Goal: Task Accomplishment & Management: Complete application form

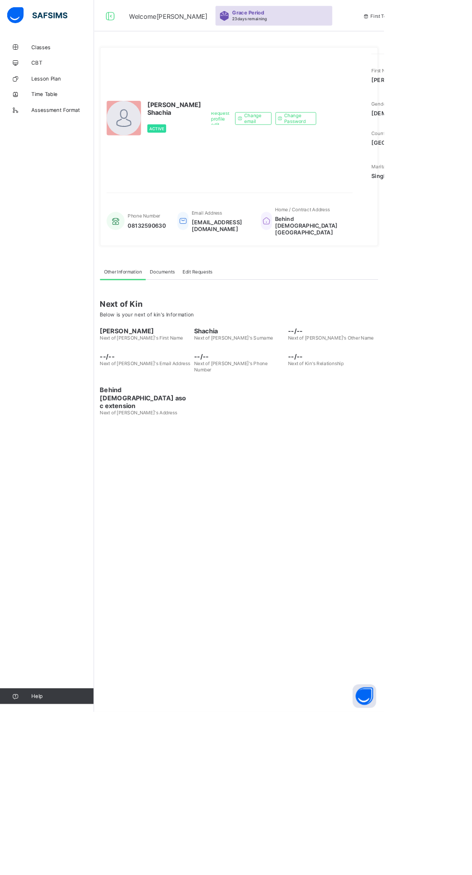
click at [61, 54] on span "Classes" at bounding box center [77, 58] width 77 height 8
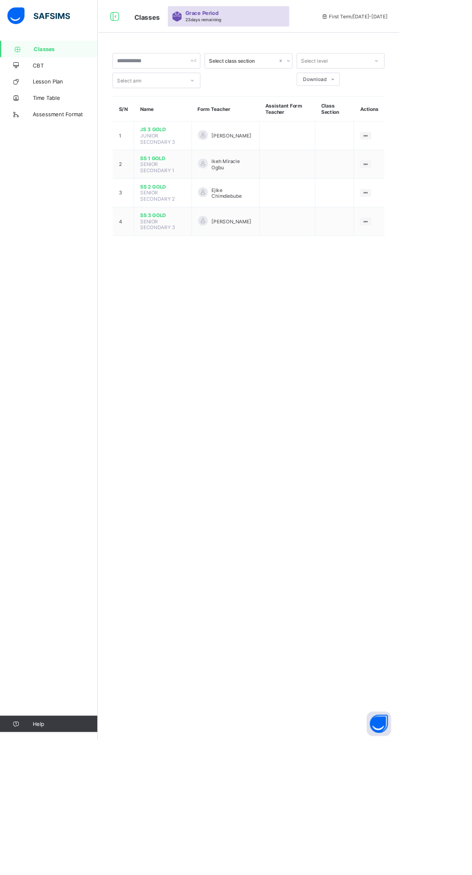
click at [166, 515] on div "Select class section Select level Select arm Download Pdf Report Excel Report S…" at bounding box center [294, 437] width 357 height 875
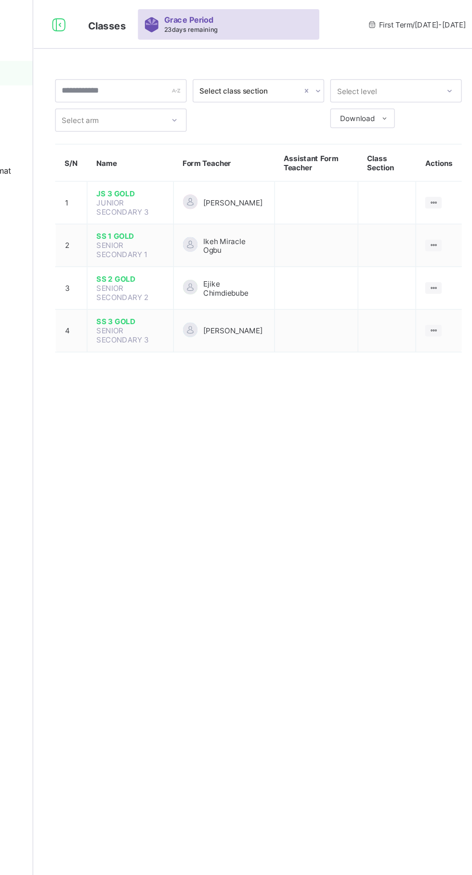
click at [182, 183] on span "SS 1 GOLD" at bounding box center [193, 186] width 54 height 7
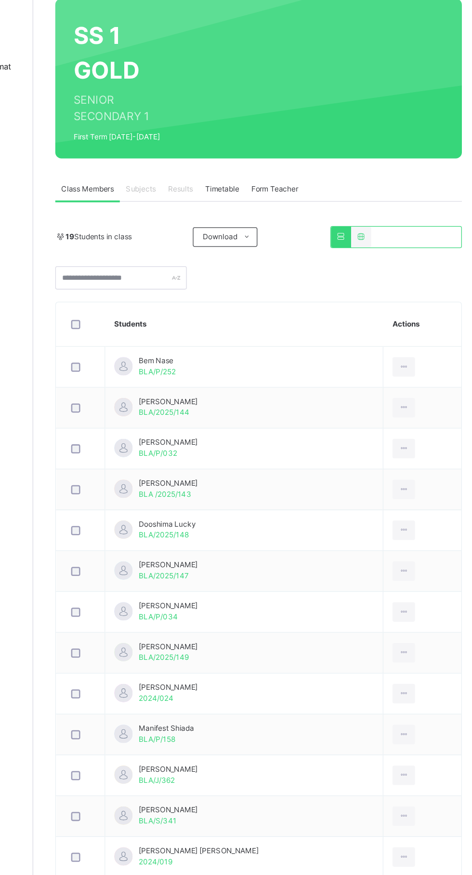
click at [199, 229] on span "Subjects" at bounding box center [201, 231] width 24 height 9
click at [328, 418] on td "Benjamin Destiny BLA/2025/144" at bounding box center [283, 405] width 220 height 32
click at [205, 228] on span "Subjects" at bounding box center [201, 231] width 24 height 9
click at [354, 571] on td "Jedidiah Ikoko Ehianu BLA/P/034" at bounding box center [283, 566] width 220 height 32
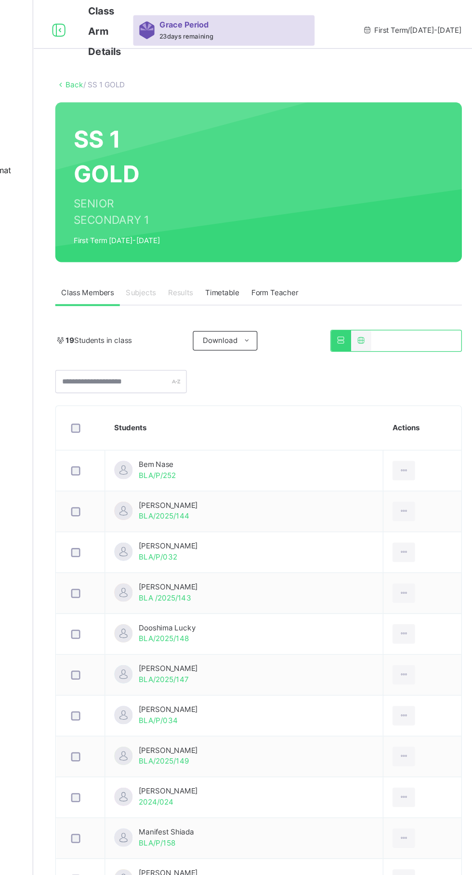
click at [207, 233] on span "Subjects" at bounding box center [201, 231] width 24 height 9
click at [204, 232] on span "Subjects" at bounding box center [201, 231] width 24 height 9
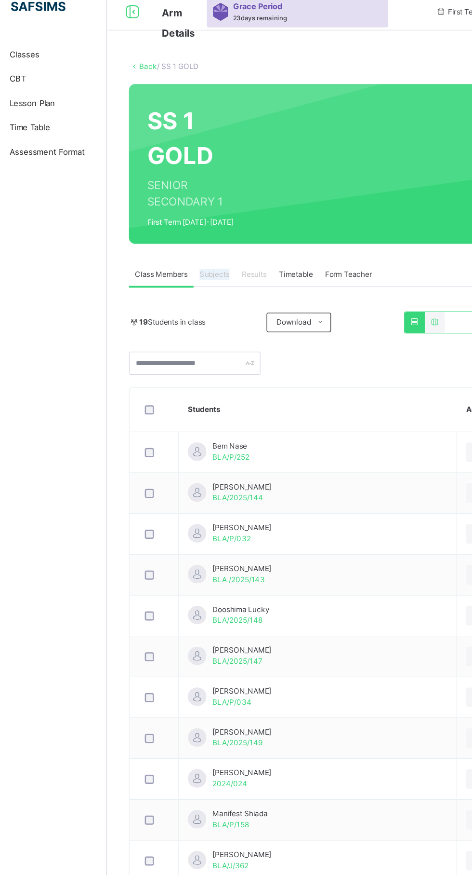
click at [296, 397] on td "Benjamin Destiny BLA/2025/144" at bounding box center [283, 405] width 220 height 32
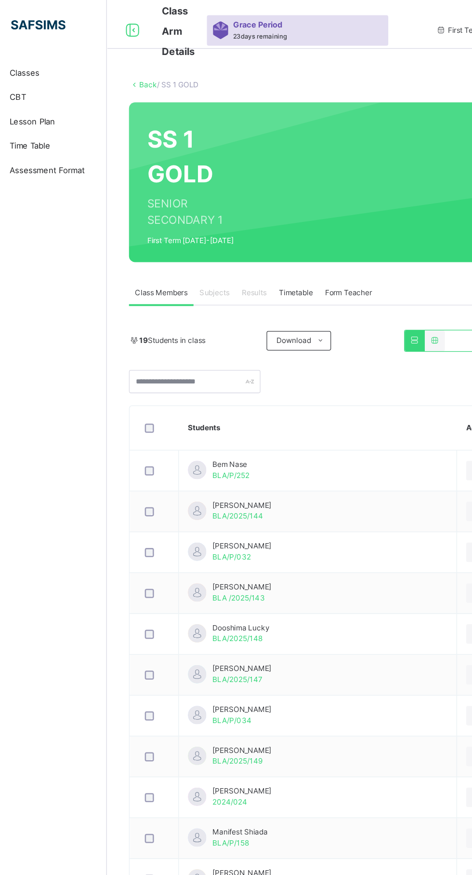
click at [270, 231] on span "Timetable" at bounding box center [265, 231] width 27 height 9
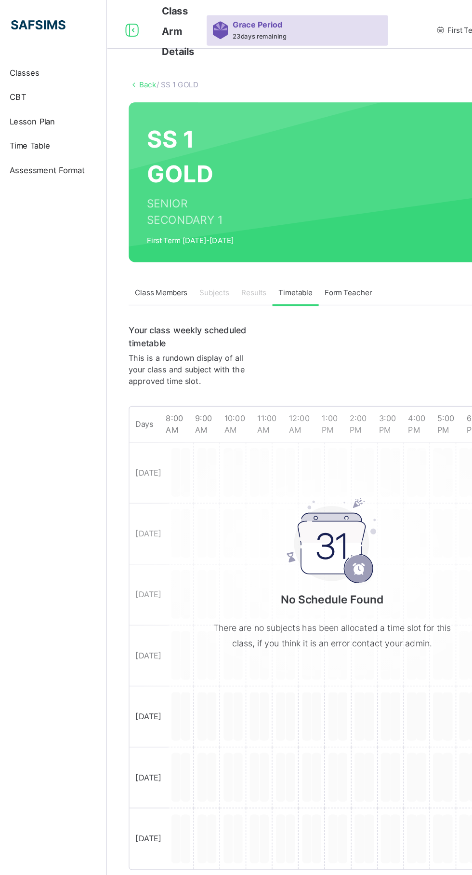
click at [232, 232] on span "Results" at bounding box center [232, 231] width 20 height 9
click at [208, 230] on span "Subjects" at bounding box center [201, 231] width 24 height 9
click at [313, 231] on span "Form Teacher" at bounding box center [306, 231] width 37 height 9
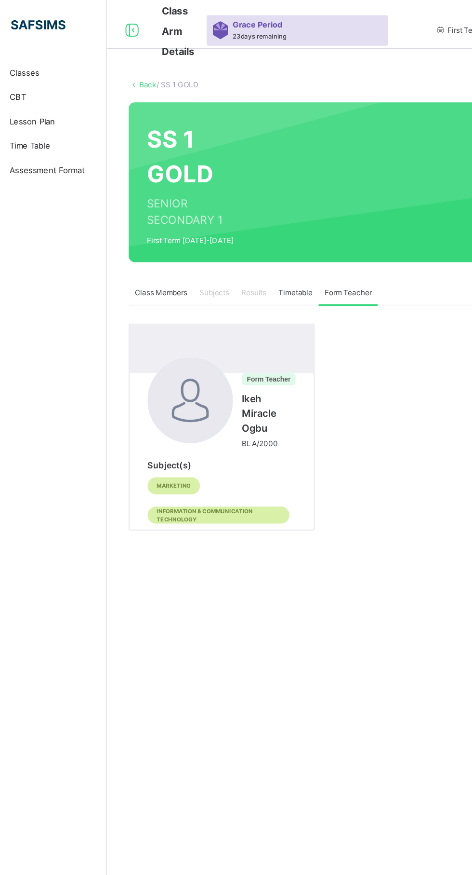
click at [246, 230] on div "Results" at bounding box center [231, 231] width 29 height 19
click at [203, 233] on span "Subjects" at bounding box center [201, 231] width 24 height 9
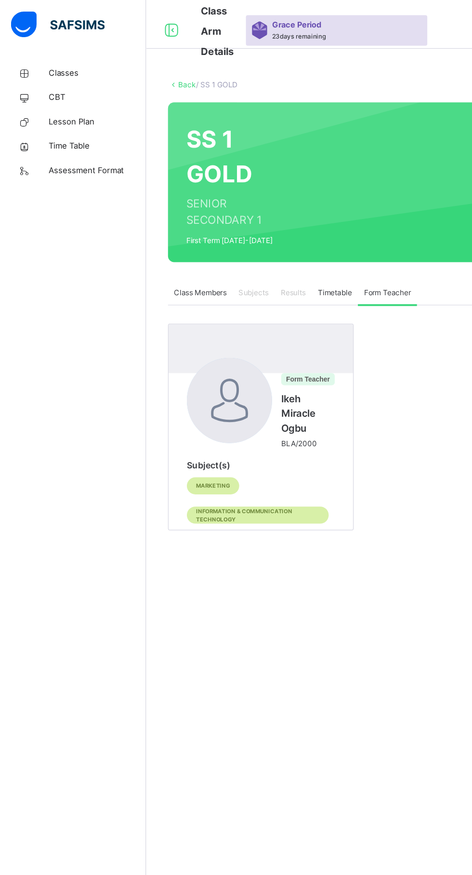
click at [46, 62] on span "Classes" at bounding box center [77, 58] width 77 height 10
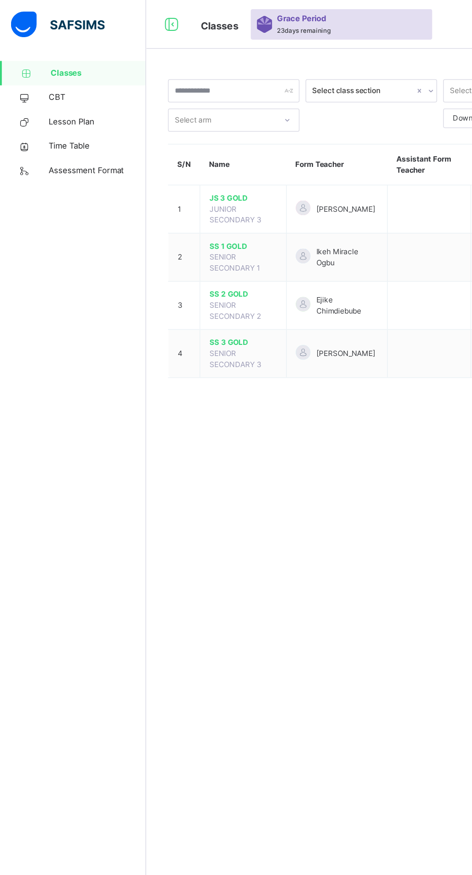
click at [170, 232] on span "SS 2 GOLD" at bounding box center [193, 233] width 54 height 9
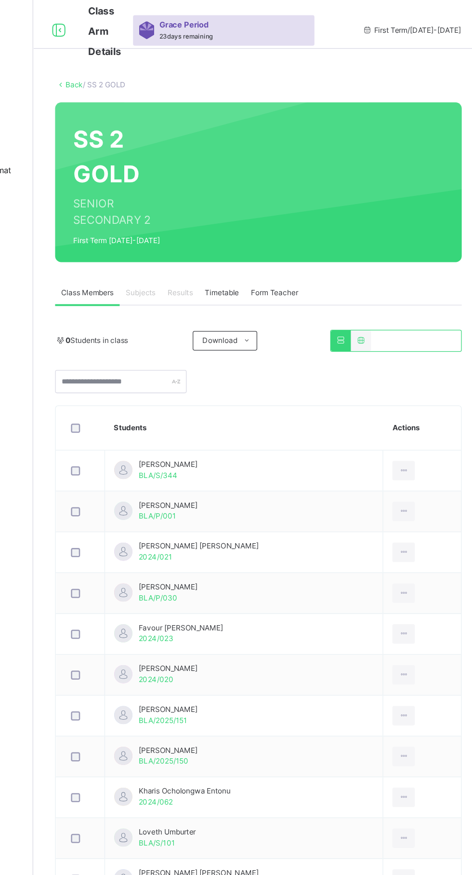
click at [200, 227] on span "Subjects" at bounding box center [201, 231] width 24 height 9
click at [202, 235] on span "Subjects" at bounding box center [201, 231] width 24 height 9
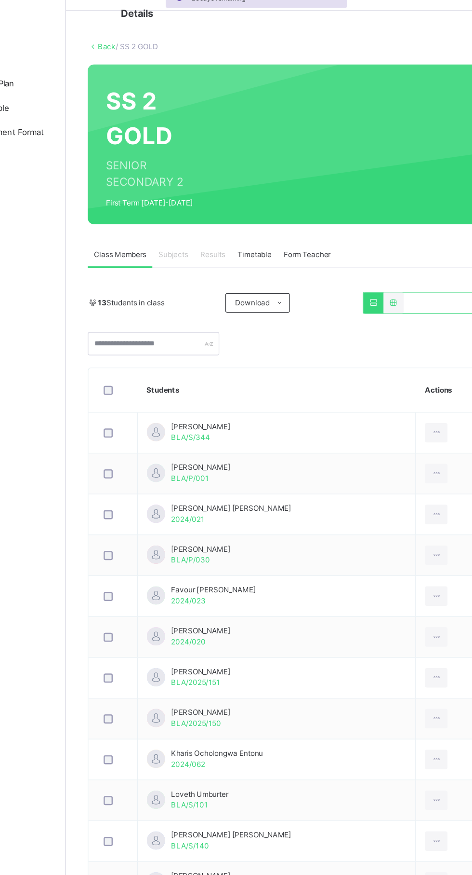
click at [200, 231] on span "Subjects" at bounding box center [201, 231] width 24 height 9
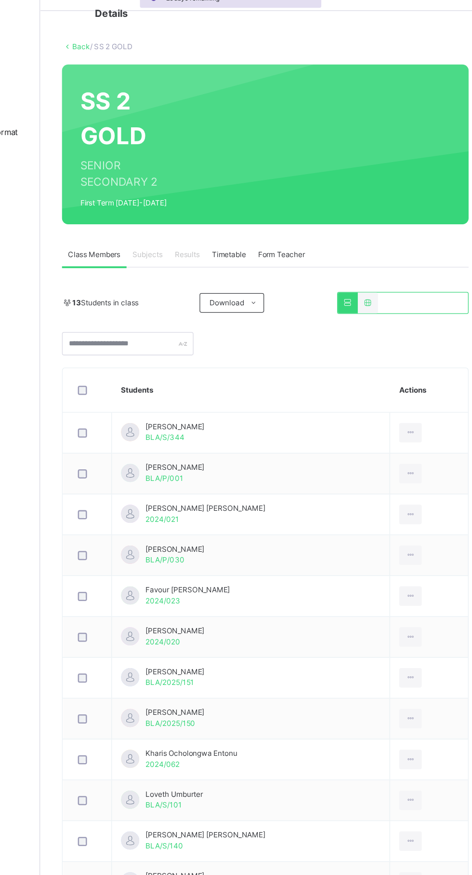
click at [190, 231] on span "Subjects" at bounding box center [201, 231] width 24 height 9
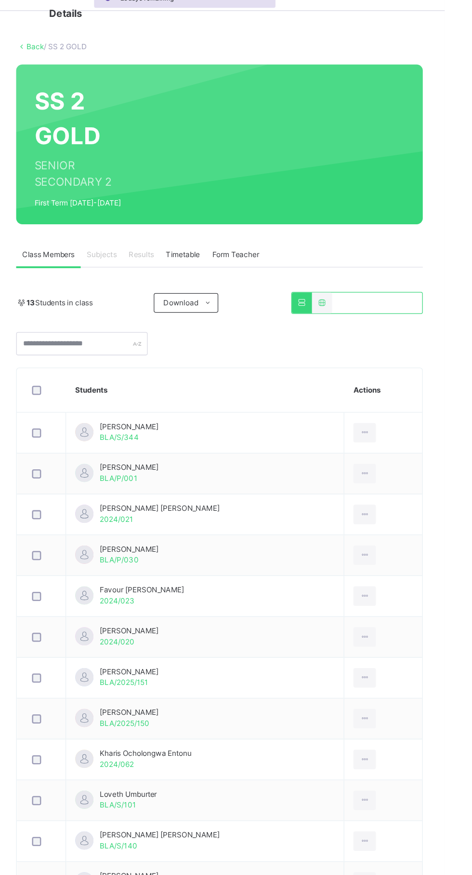
click at [420, 334] on th "Actions" at bounding box center [424, 338] width 62 height 35
click at [411, 342] on th "Actions" at bounding box center [424, 338] width 62 height 35
click at [423, 329] on th "Actions" at bounding box center [424, 338] width 62 height 35
click at [417, 337] on th "Actions" at bounding box center [424, 338] width 62 height 35
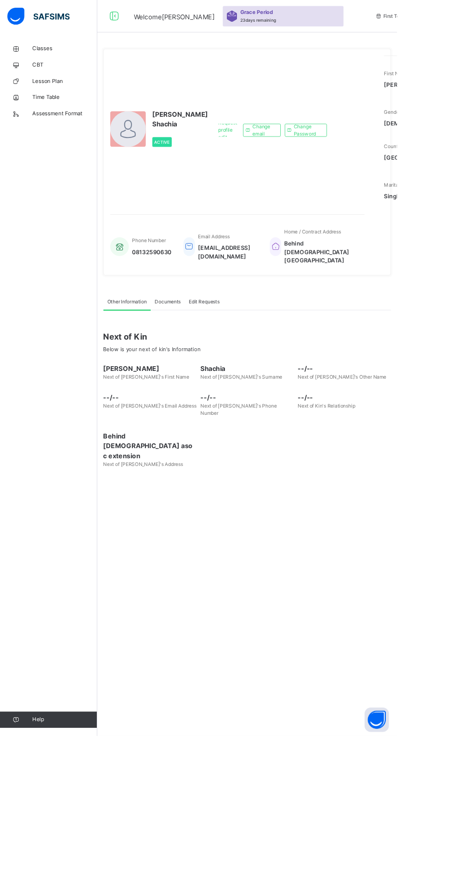
click at [169, 168] on div at bounding box center [152, 153] width 42 height 42
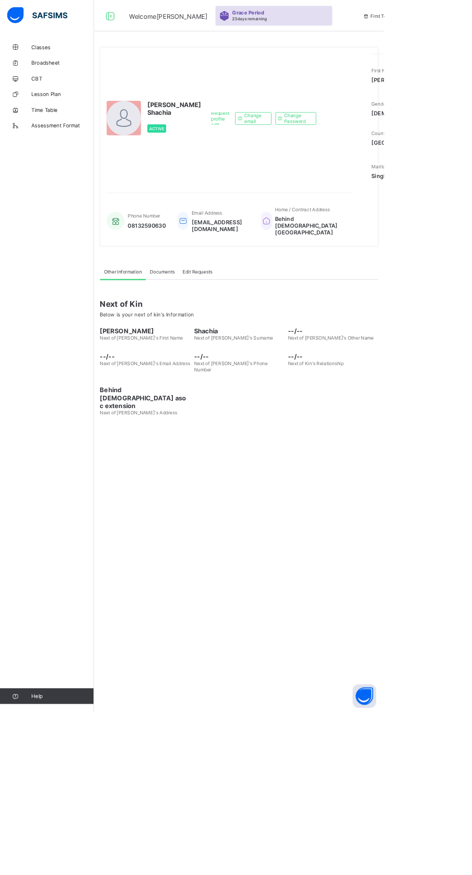
click at [85, 58] on span "Classes" at bounding box center [77, 58] width 77 height 8
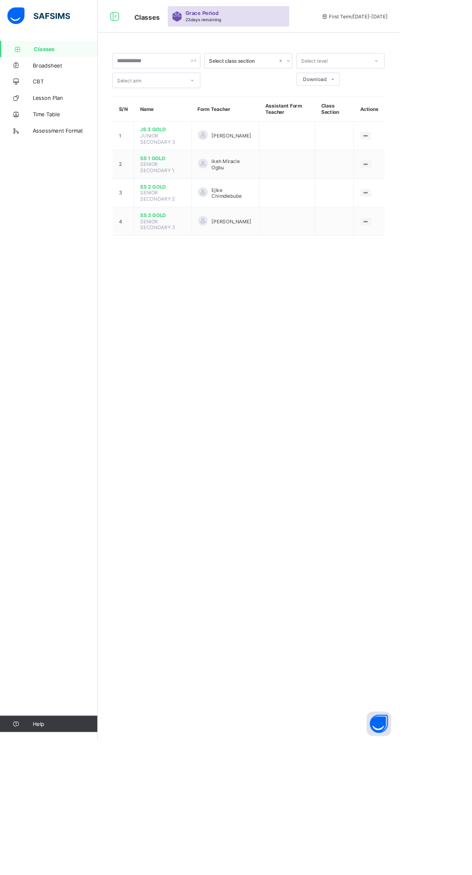
click at [328, 192] on td at bounding box center [340, 194] width 66 height 34
click at [188, 218] on span "SS 2 GOLD" at bounding box center [193, 220] width 54 height 7
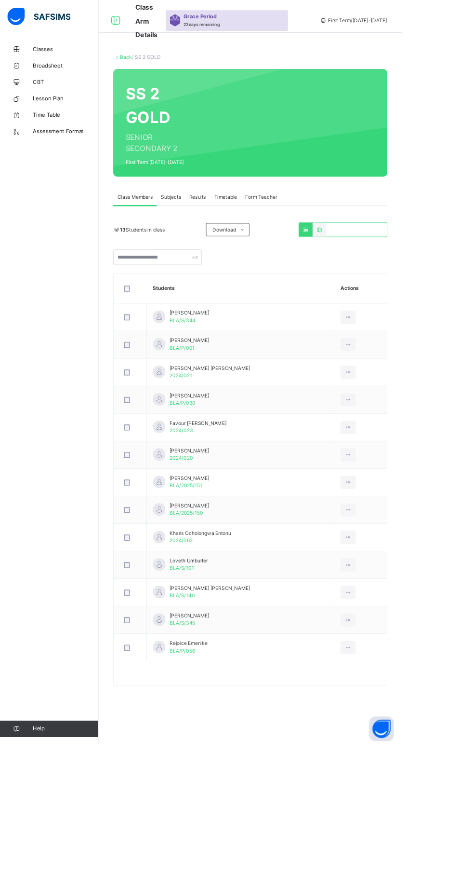
click at [210, 233] on span "Subjects" at bounding box center [201, 231] width 24 height 9
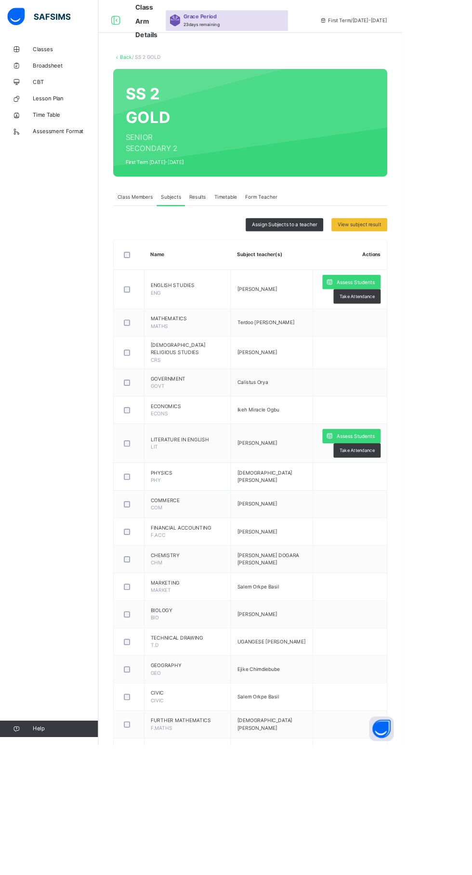
click at [405, 329] on span "Assess Students" at bounding box center [418, 331] width 44 height 9
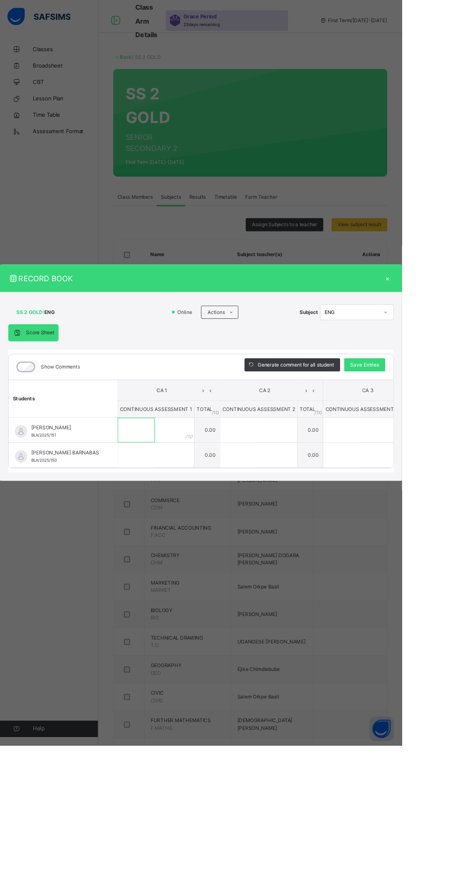
click at [182, 519] on input "text" at bounding box center [159, 504] width 43 height 29
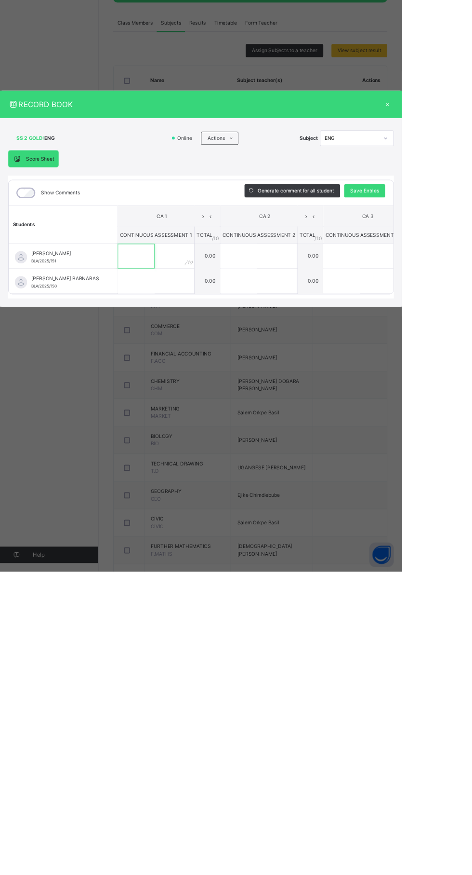
click at [182, 519] on input "text" at bounding box center [159, 504] width 43 height 29
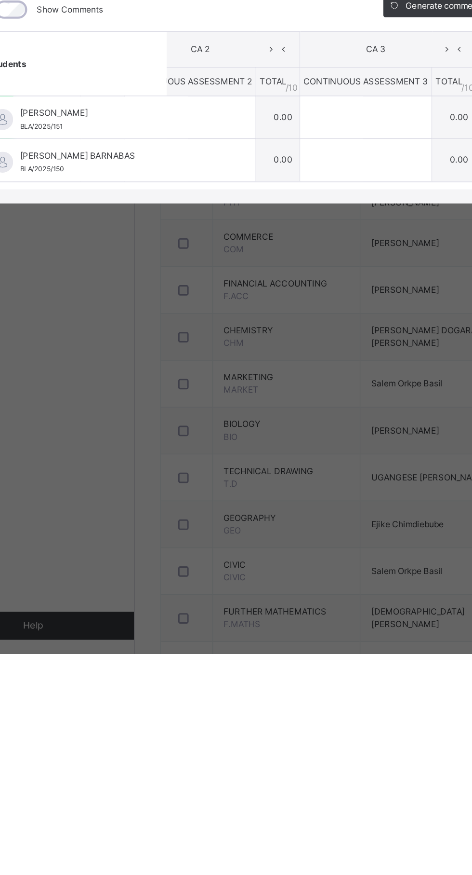
scroll to position [0, 70]
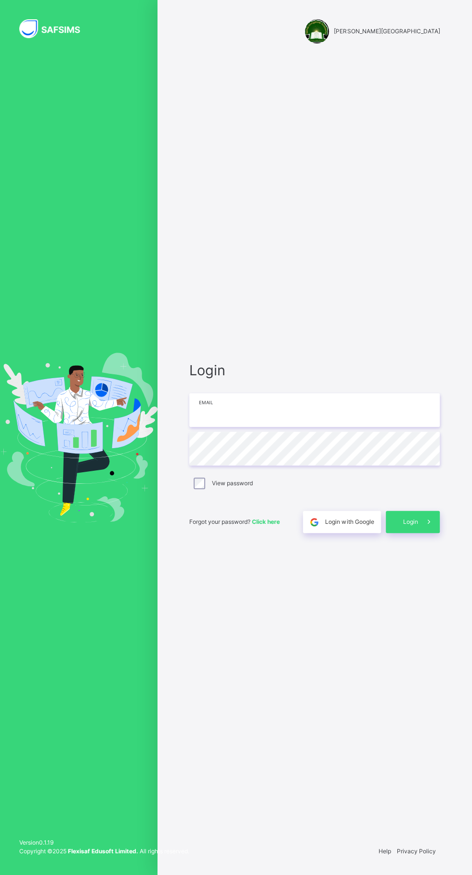
click at [320, 427] on input "email" at bounding box center [314, 410] width 251 height 34
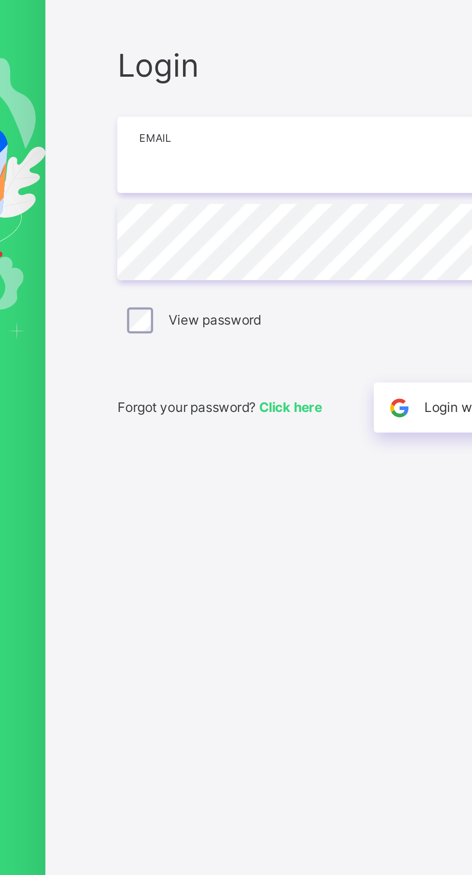
type input "**********"
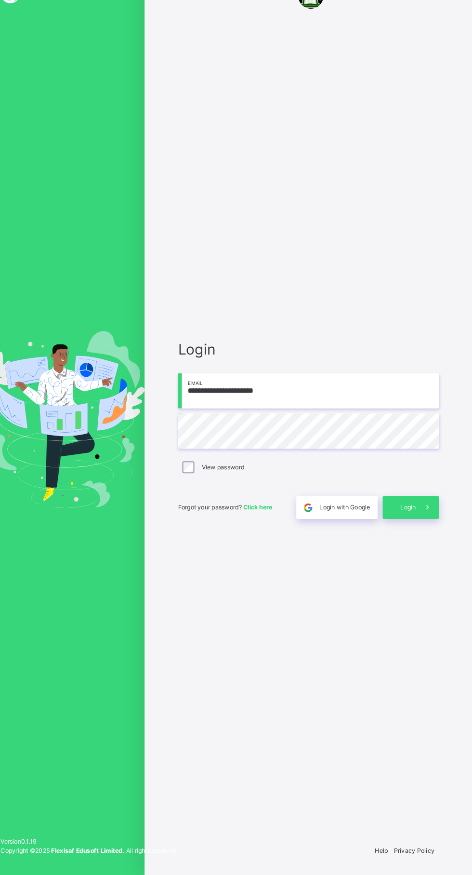
scroll to position [0, 0]
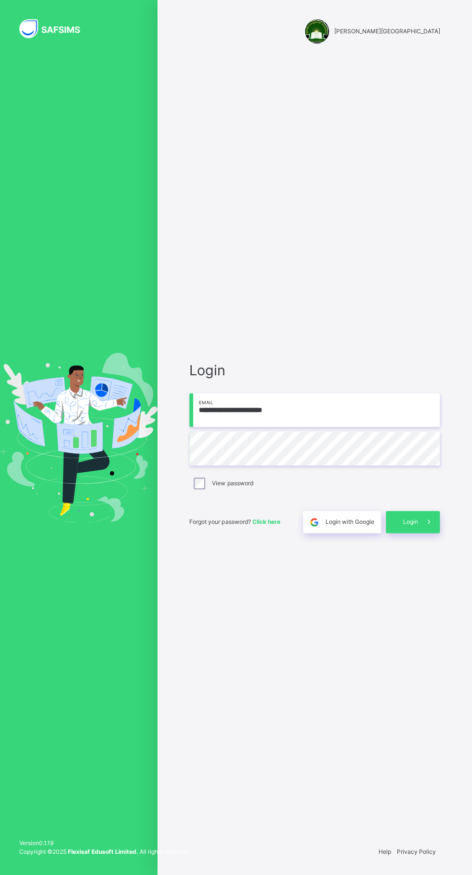
click at [430, 527] on icon at bounding box center [429, 521] width 10 height 11
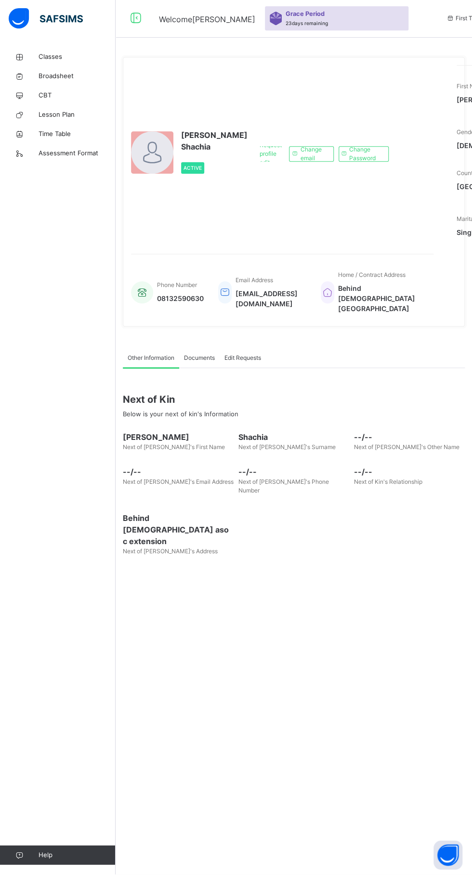
click at [63, 60] on span "Classes" at bounding box center [77, 58] width 77 height 10
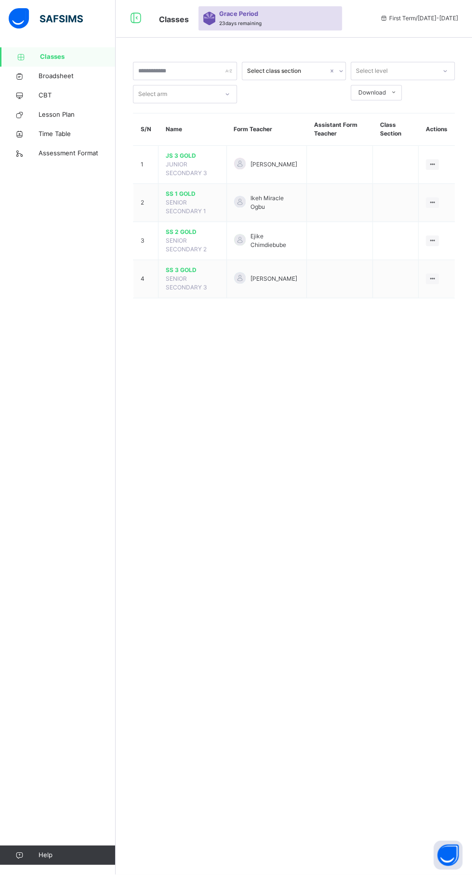
click at [346, 197] on td at bounding box center [340, 204] width 66 height 38
click at [352, 210] on td at bounding box center [340, 204] width 66 height 38
click at [299, 197] on div "Ikeh Miracle Ogbu" at bounding box center [266, 203] width 65 height 17
click at [322, 202] on td at bounding box center [340, 204] width 66 height 38
click at [432, 203] on icon at bounding box center [433, 203] width 8 height 7
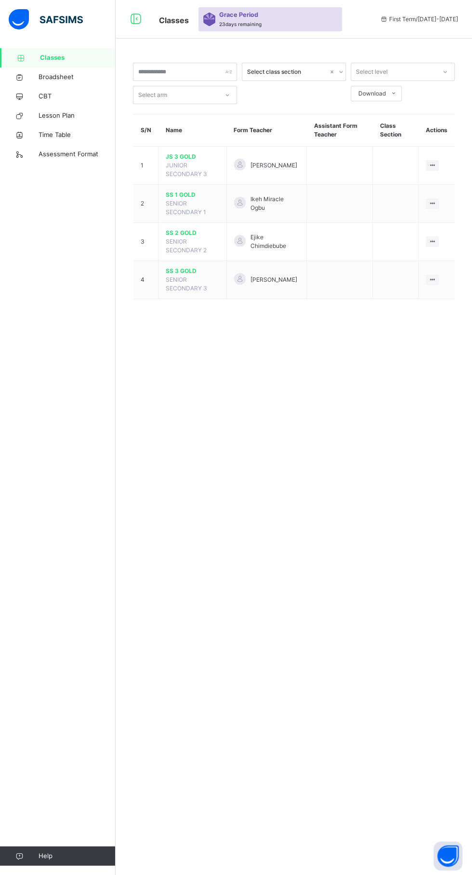
click at [0, 0] on li "View Class" at bounding box center [0, 0] width 0 height 0
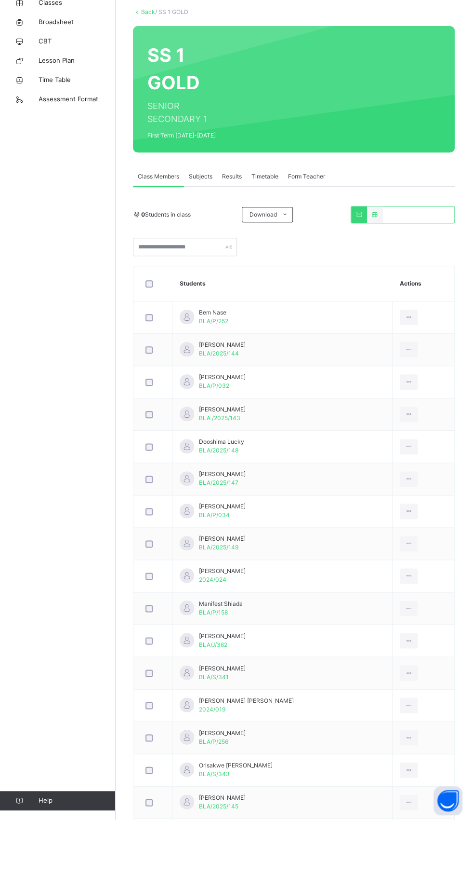
click at [203, 230] on span "Subjects" at bounding box center [201, 231] width 24 height 9
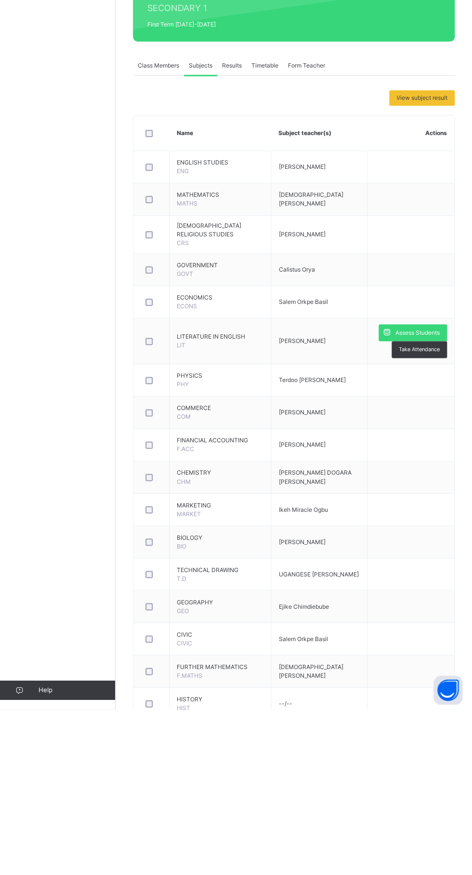
click at [420, 511] on span "Take Attendance" at bounding box center [419, 515] width 41 height 8
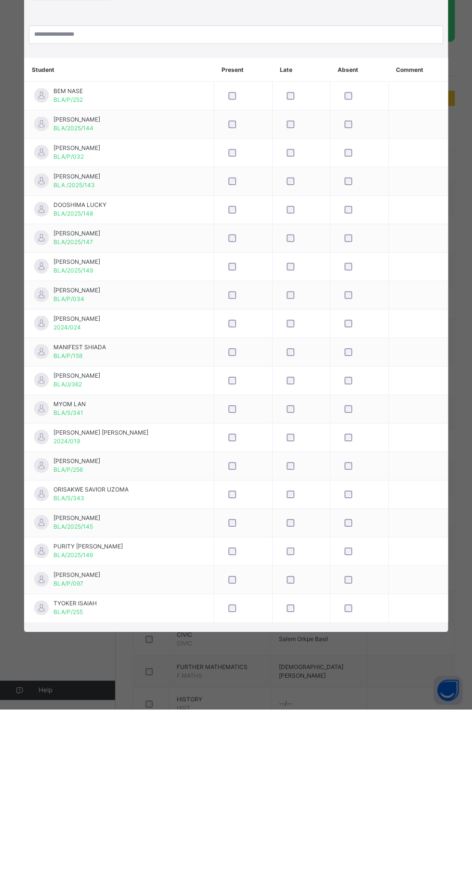
click at [240, 161] on span "Cancel" at bounding box center [229, 156] width 19 height 9
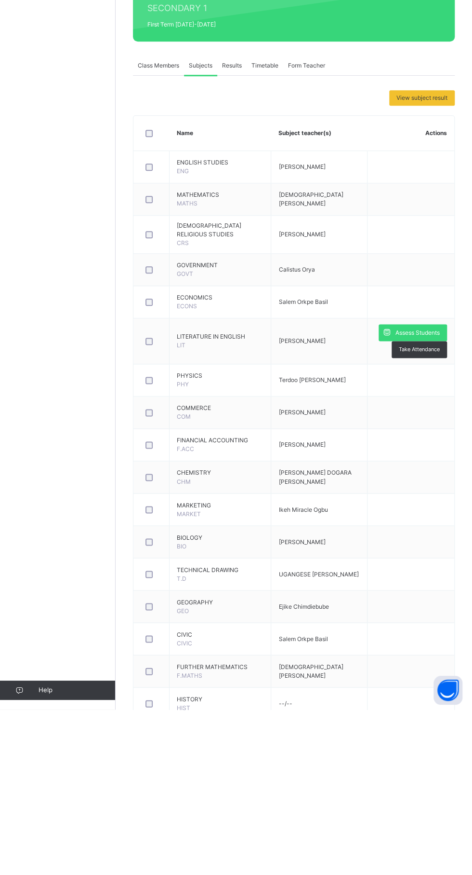
click at [414, 494] on span "Assess Students" at bounding box center [418, 498] width 44 height 9
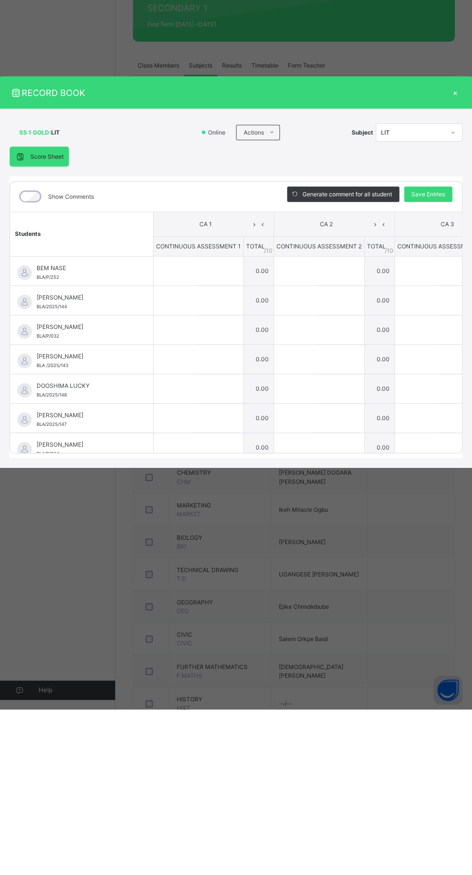
click at [228, 402] on th "CA 1" at bounding box center [214, 389] width 121 height 25
click at [197, 451] on input "text" at bounding box center [175, 436] width 43 height 29
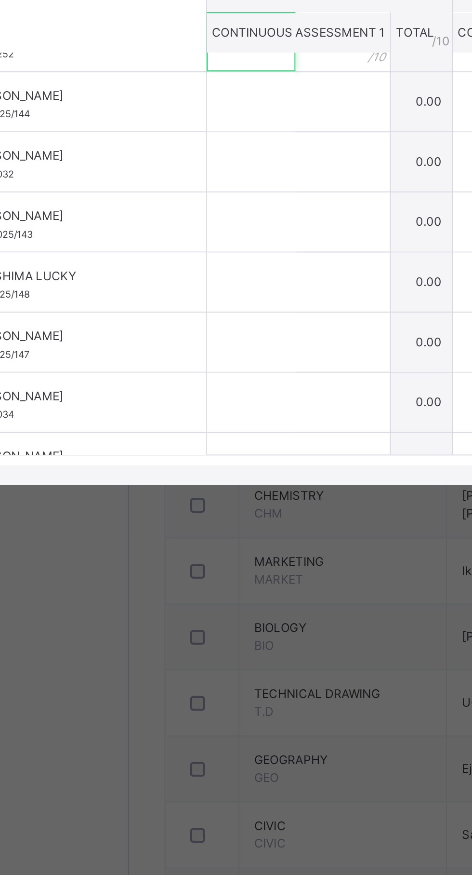
scroll to position [32, 0]
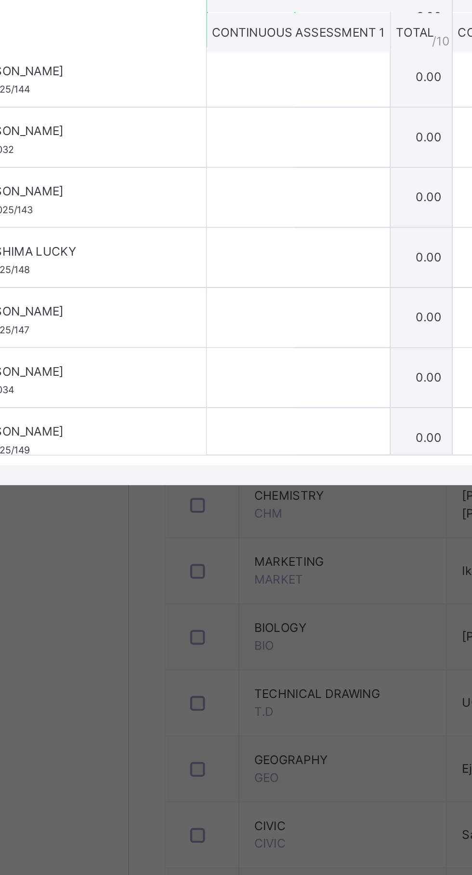
type input "*"
click at [197, 448] on input "text" at bounding box center [175, 433] width 43 height 29
type input "*"
click at [197, 477] on input "text" at bounding box center [175, 462] width 43 height 29
type input "**"
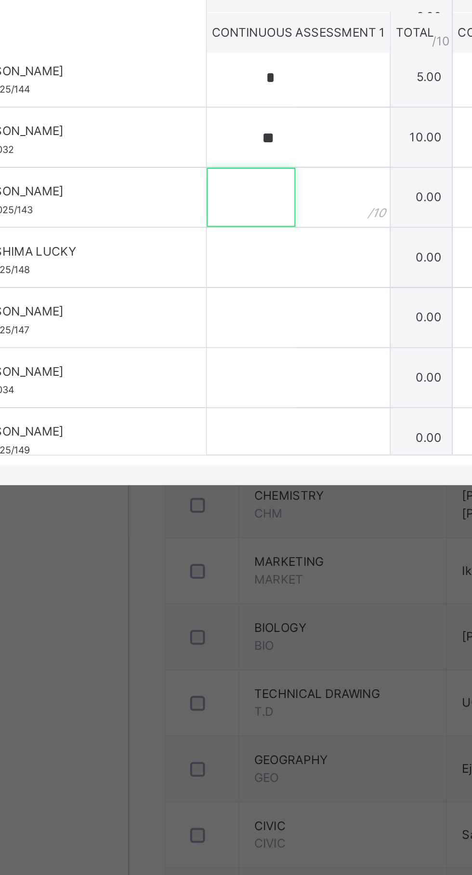
click at [197, 507] on input "text" at bounding box center [175, 492] width 43 height 29
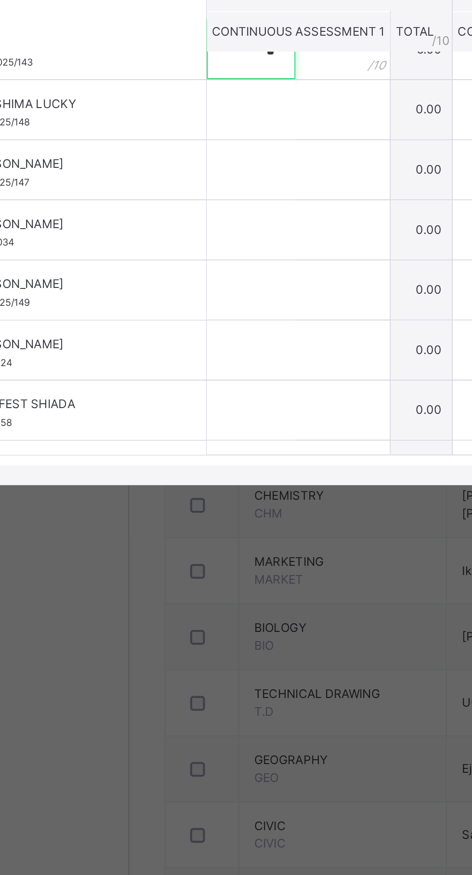
scroll to position [114, 0]
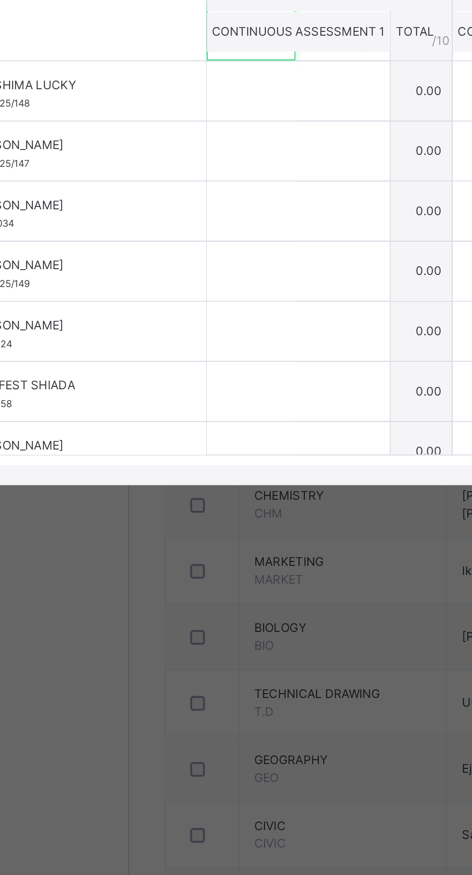
type input "*"
click at [197, 455] on input "text" at bounding box center [175, 440] width 43 height 29
type input "*"
click at [197, 484] on input "text" at bounding box center [175, 469] width 43 height 29
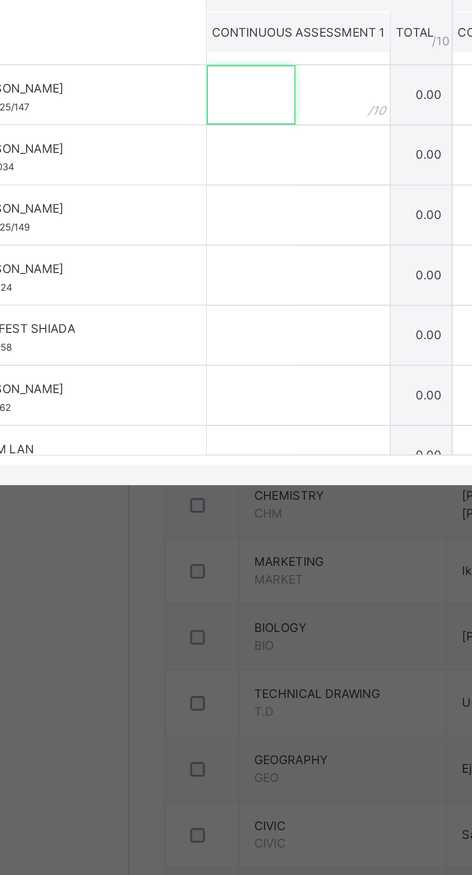
type input "*"
click at [197, 486] on input "text" at bounding box center [175, 471] width 43 height 29
type input "*"
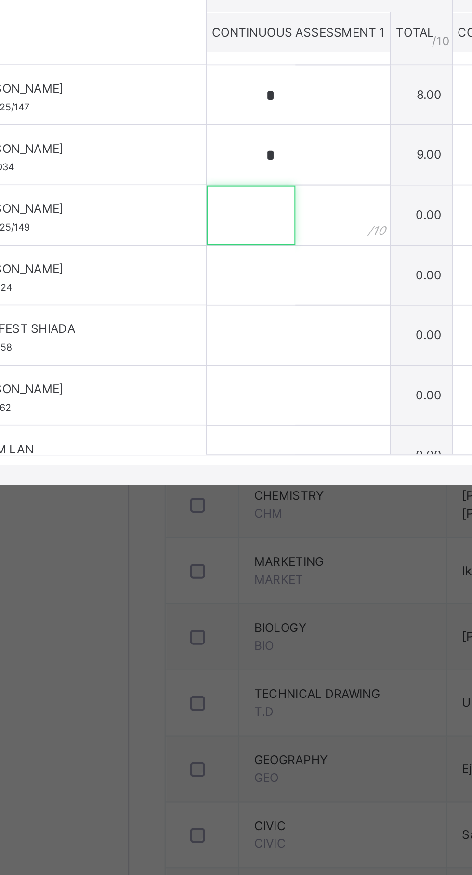
click at [197, 515] on input "text" at bounding box center [175, 500] width 43 height 29
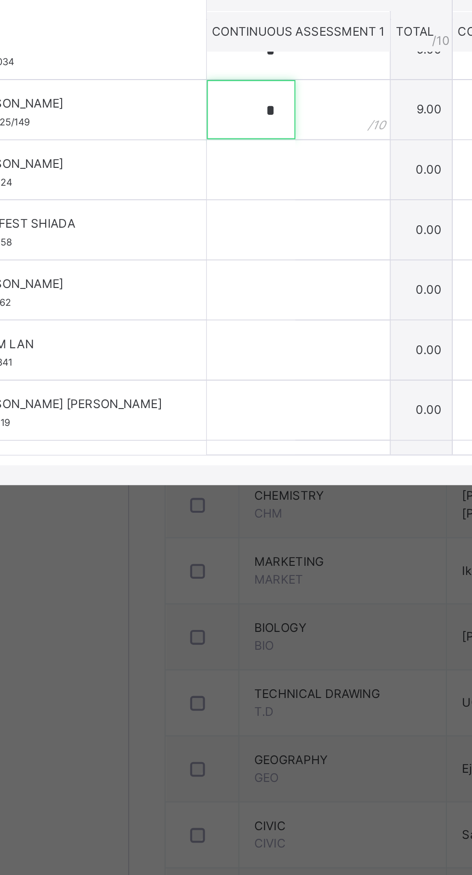
scroll to position [194, 0]
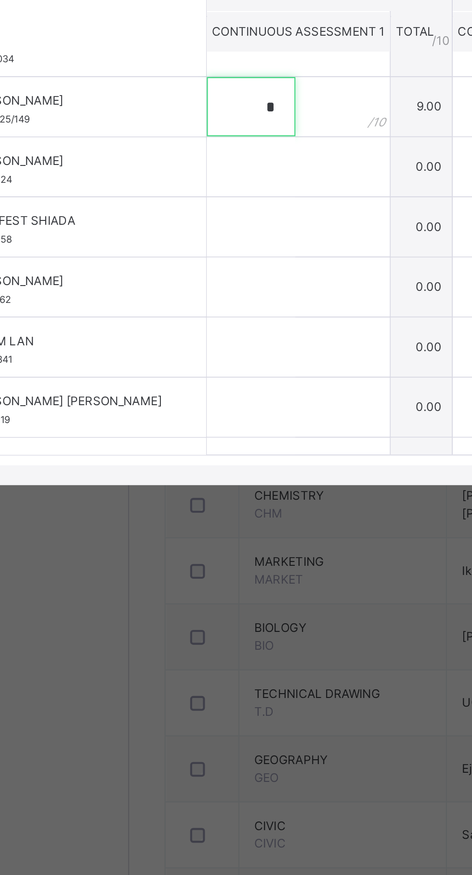
type input "*"
click at [197, 492] on input "text" at bounding box center [175, 477] width 43 height 29
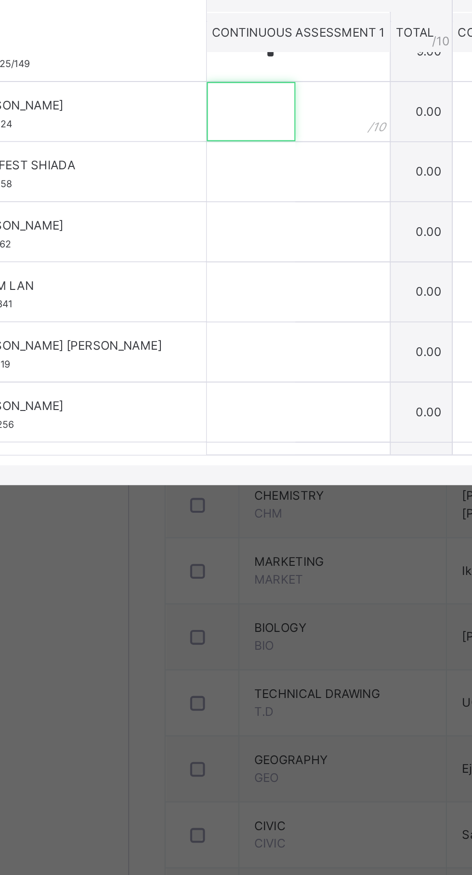
scroll to position [223, 0]
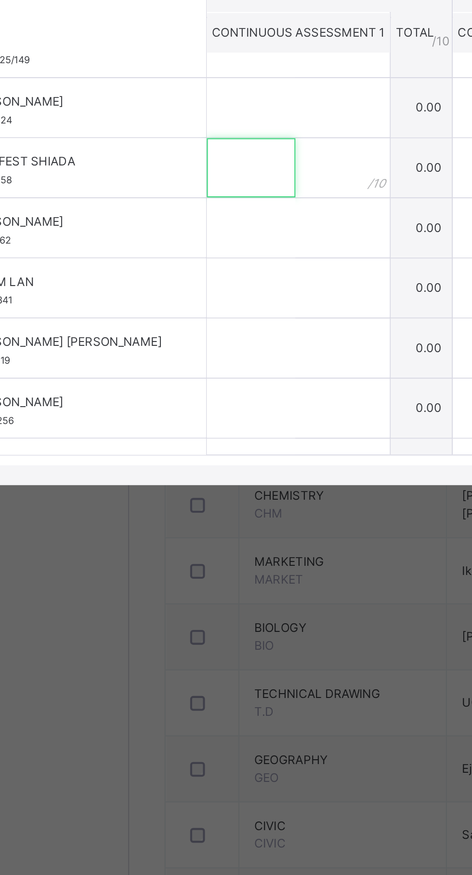
click at [197, 492] on input "text" at bounding box center [175, 477] width 43 height 29
type input "*"
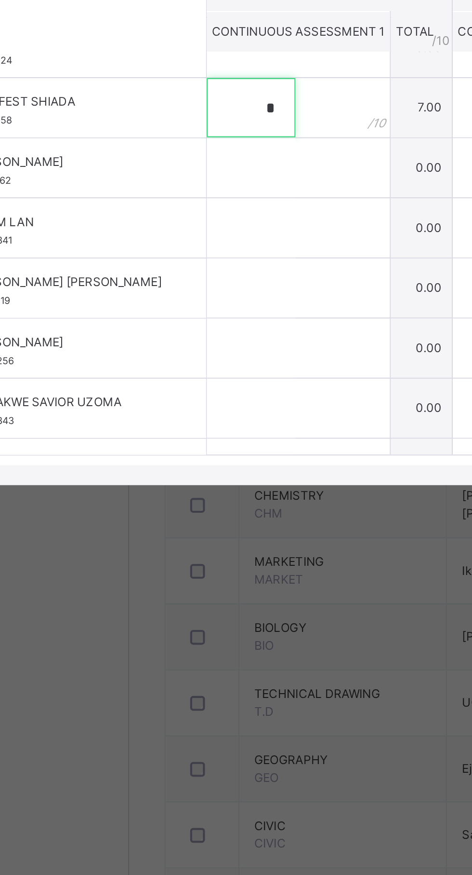
type input "*"
click at [197, 492] on input "text" at bounding box center [175, 477] width 43 height 29
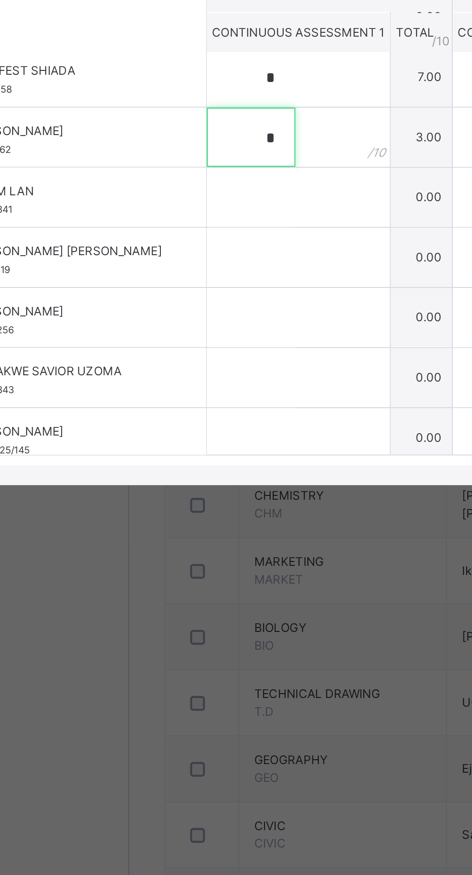
scroll to position [297, 0]
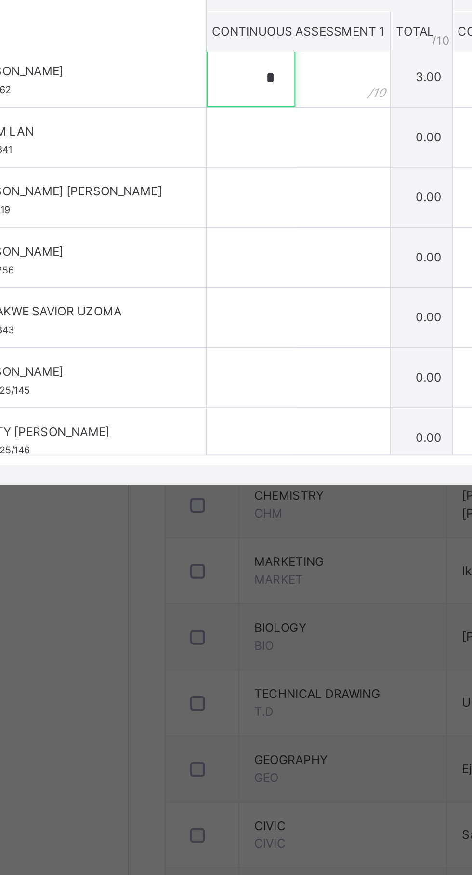
type input "*"
click at [197, 477] on input "text" at bounding box center [175, 462] width 43 height 29
type input "*"
click at [197, 507] on input "text" at bounding box center [175, 492] width 43 height 29
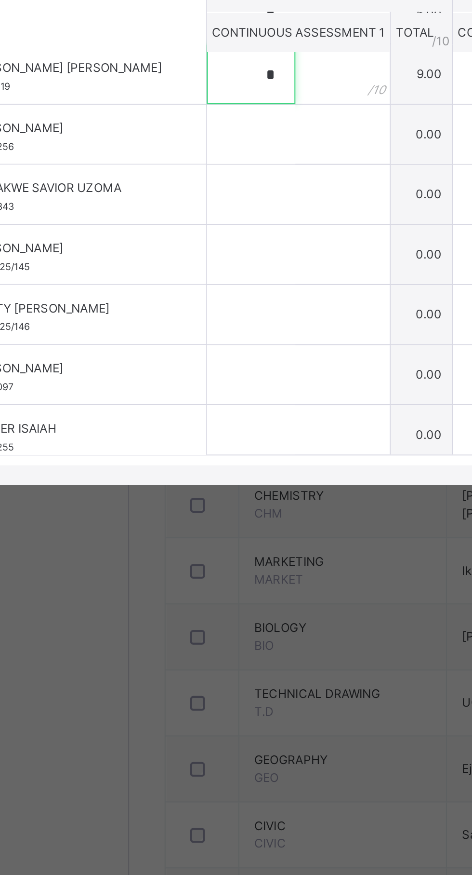
scroll to position [360, 0]
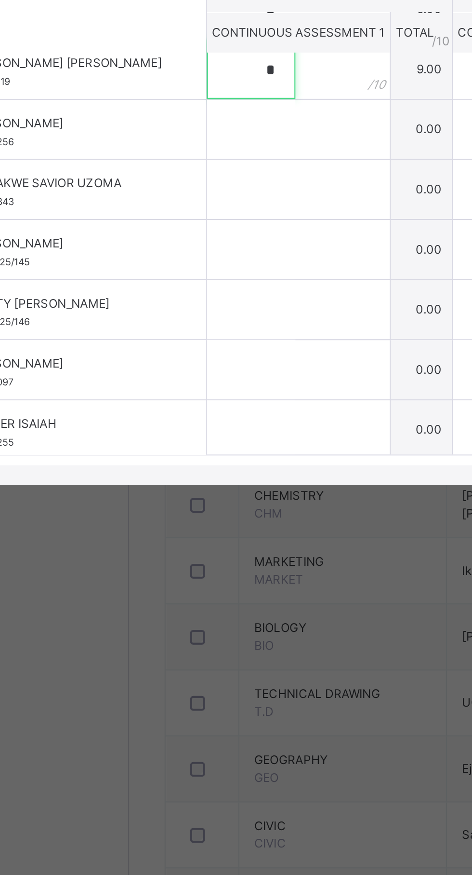
type input "*"
click at [197, 473] on input "text" at bounding box center [175, 459] width 43 height 29
type input "*"
click at [197, 503] on input "text" at bounding box center [175, 488] width 43 height 29
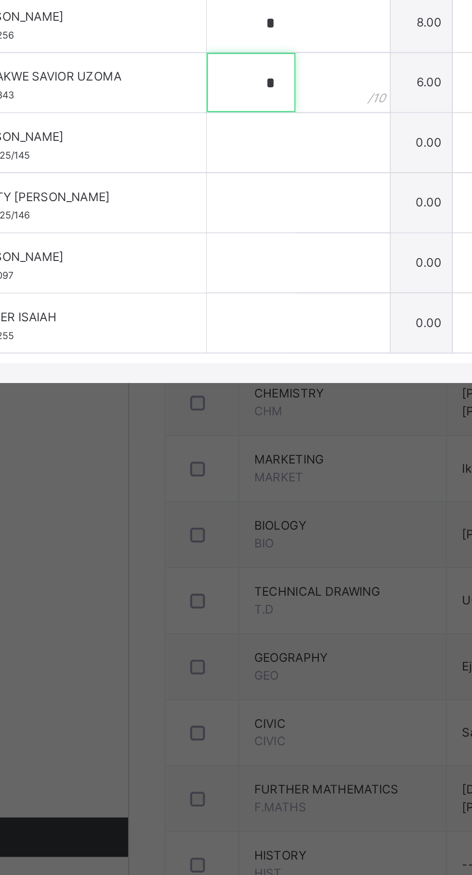
type input "*"
click at [197, 530] on input "text" at bounding box center [175, 515] width 43 height 29
type input "*"
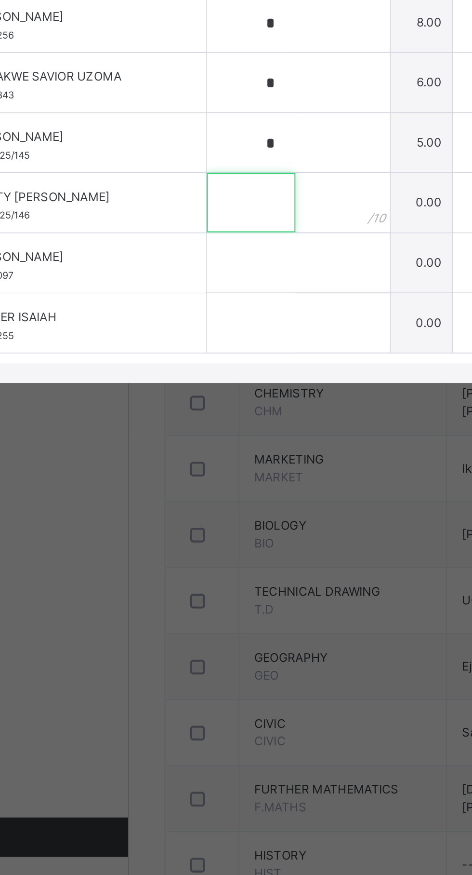
click at [197, 559] on input "text" at bounding box center [175, 544] width 43 height 29
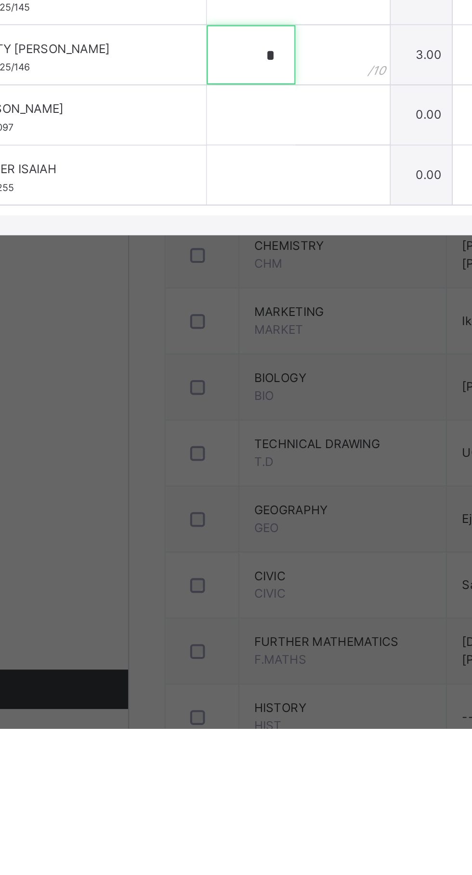
type input "*"
click at [197, 589] on input "text" at bounding box center [175, 574] width 43 height 29
type input "*"
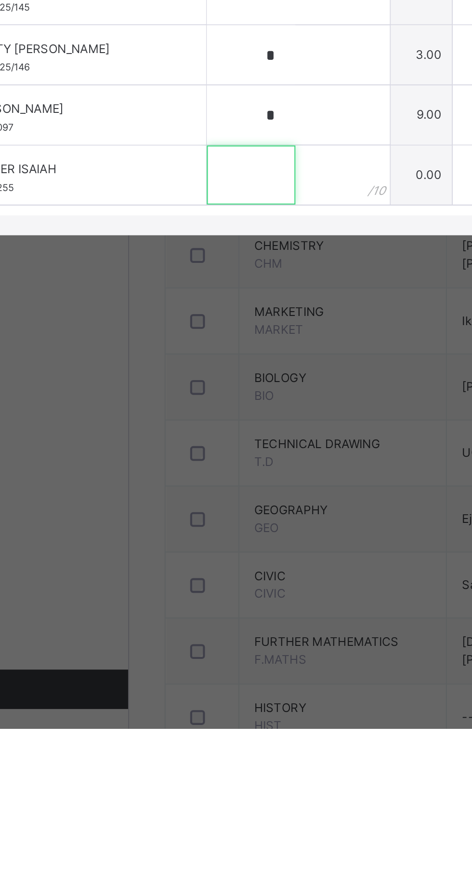
click at [197, 618] on input "text" at bounding box center [175, 603] width 43 height 29
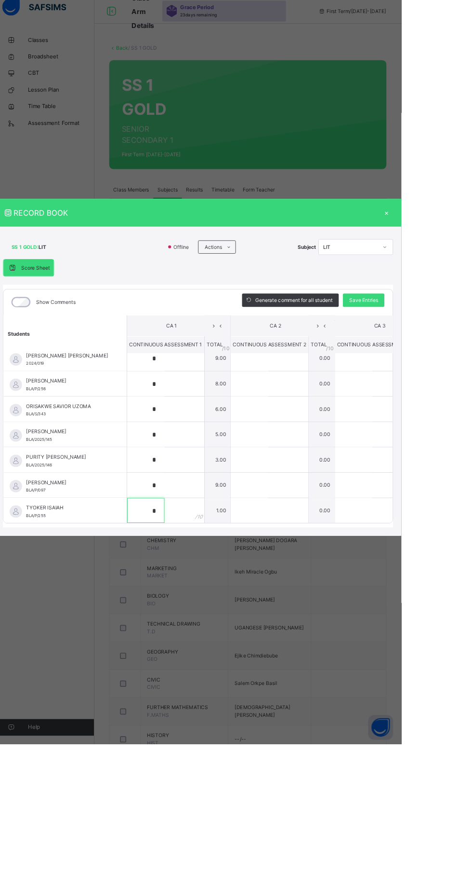
scroll to position [151, 0]
type input "*"
click at [445, 364] on span "Save Entries" at bounding box center [429, 359] width 34 height 9
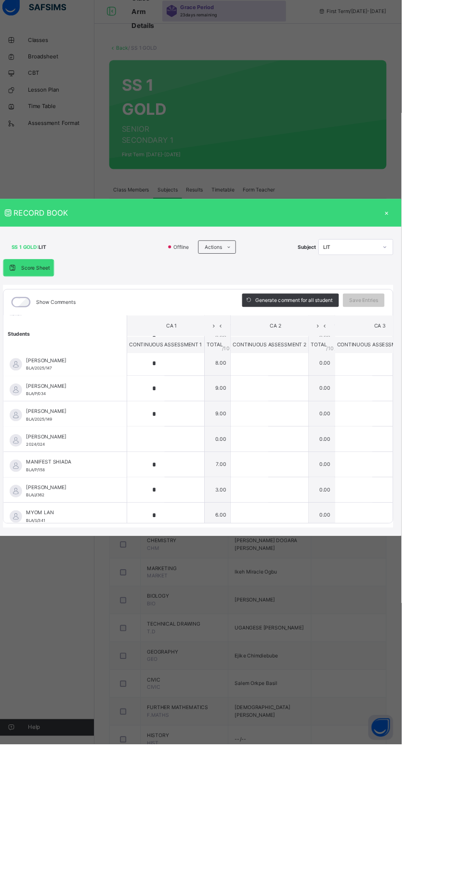
click at [463, 265] on div "×" at bounding box center [455, 258] width 14 height 13
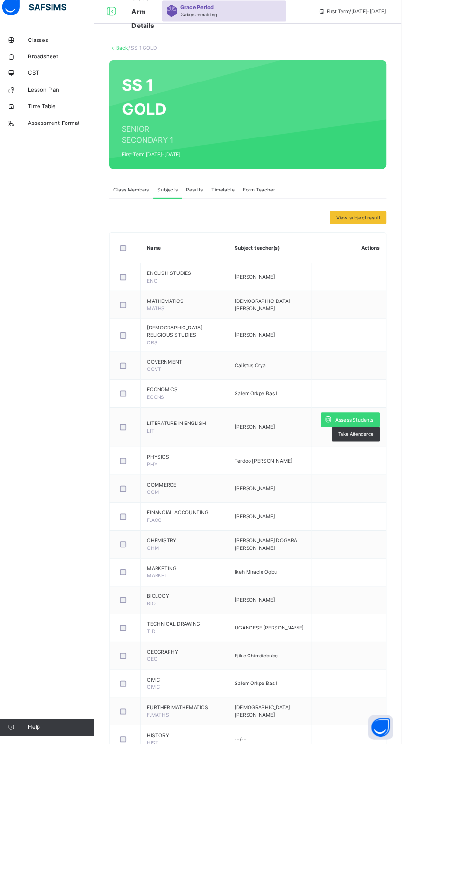
click at [417, 490] on div "Assess Students" at bounding box center [413, 498] width 68 height 17
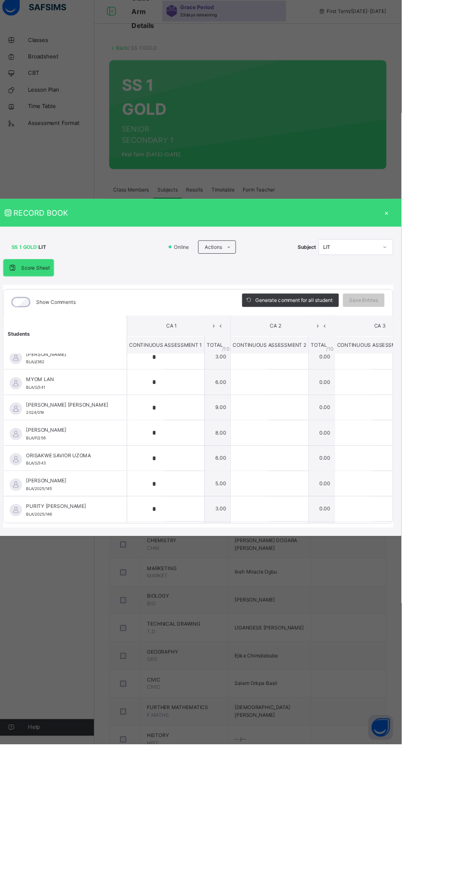
scroll to position [362, 0]
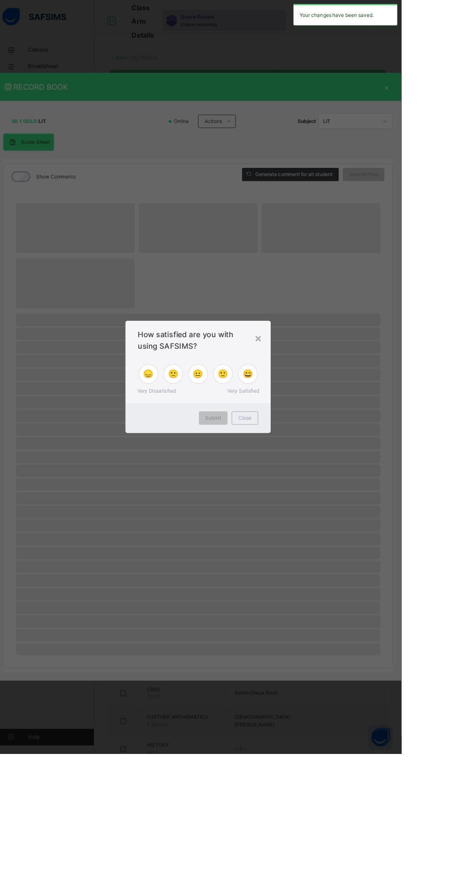
click at [472, 186] on div "RECORD BOOK × SS 1 GOLD : LIT Online Actions Download Empty Score Sheet Upload/…" at bounding box center [236, 437] width 472 height 875
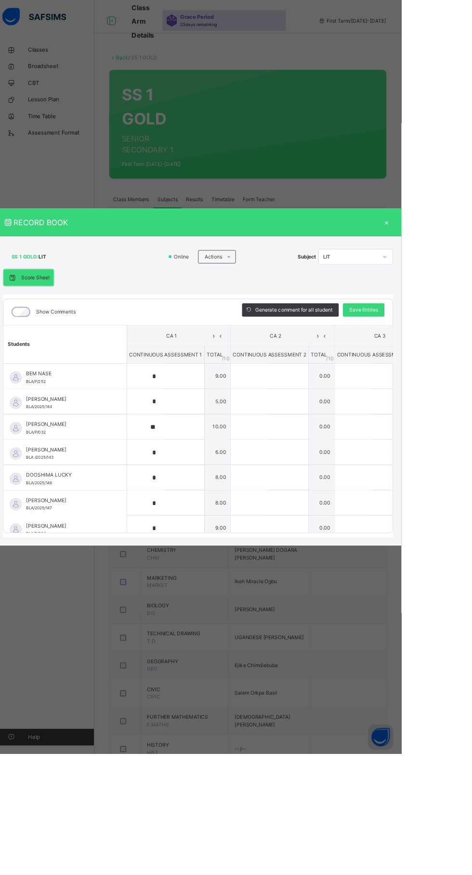
click at [463, 265] on div "×" at bounding box center [455, 258] width 14 height 13
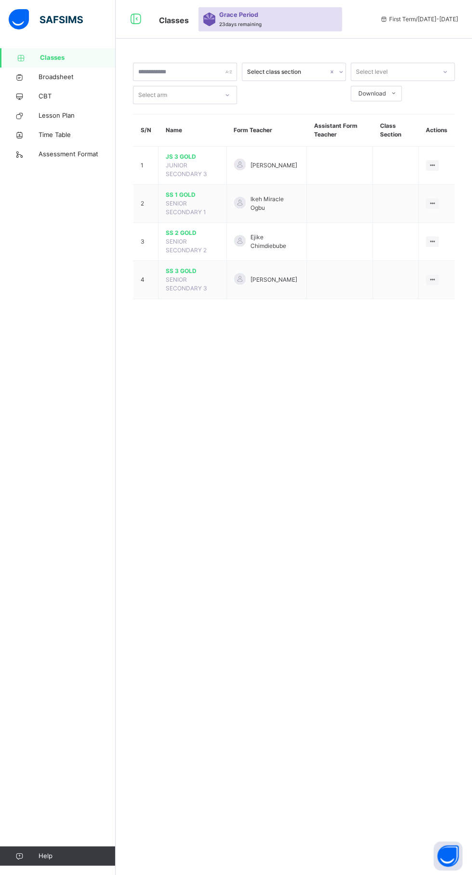
click at [203, 232] on span "SS 2 GOLD" at bounding box center [193, 233] width 54 height 9
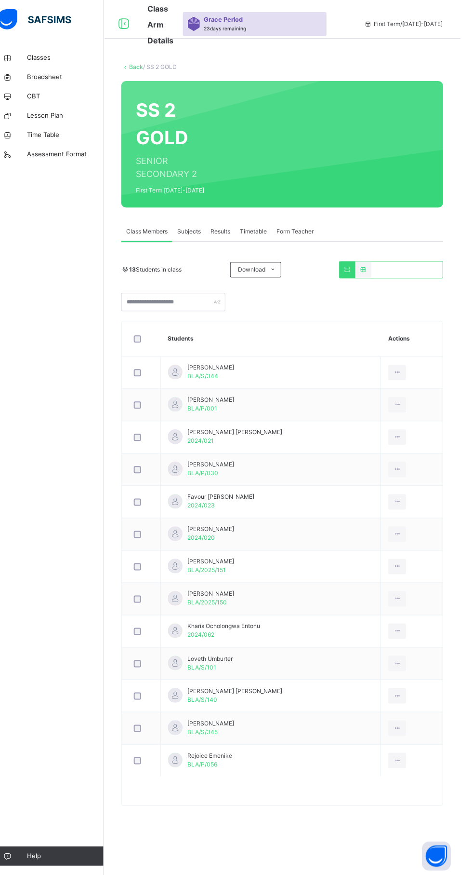
click at [206, 236] on div "Subjects" at bounding box center [200, 231] width 33 height 19
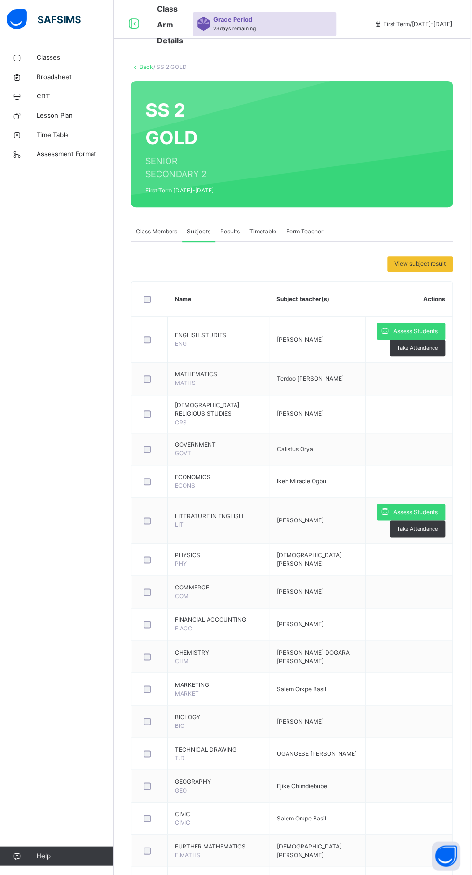
click at [418, 328] on span "Assess Students" at bounding box center [418, 331] width 44 height 9
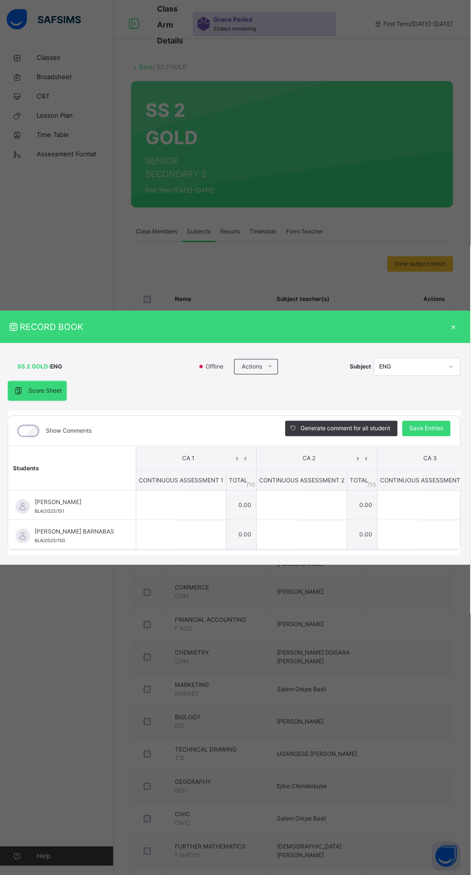
click at [235, 462] on span "CA 1" at bounding box center [190, 458] width 89 height 9
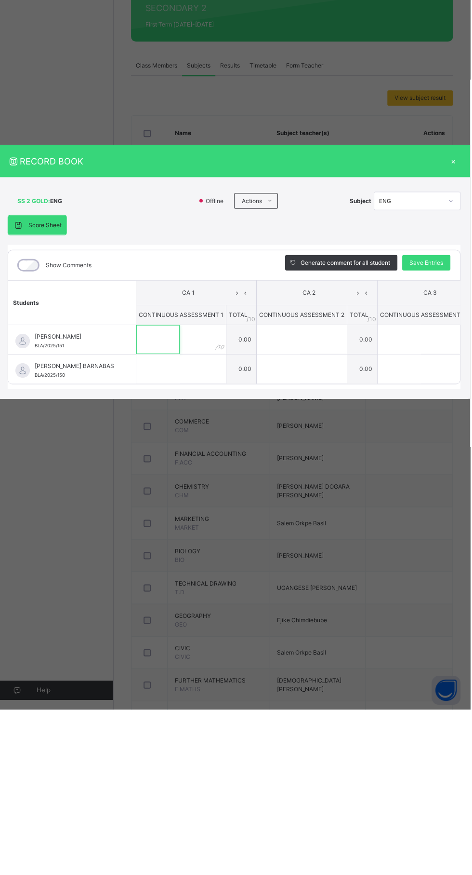
click at [182, 519] on input "text" at bounding box center [159, 504] width 43 height 29
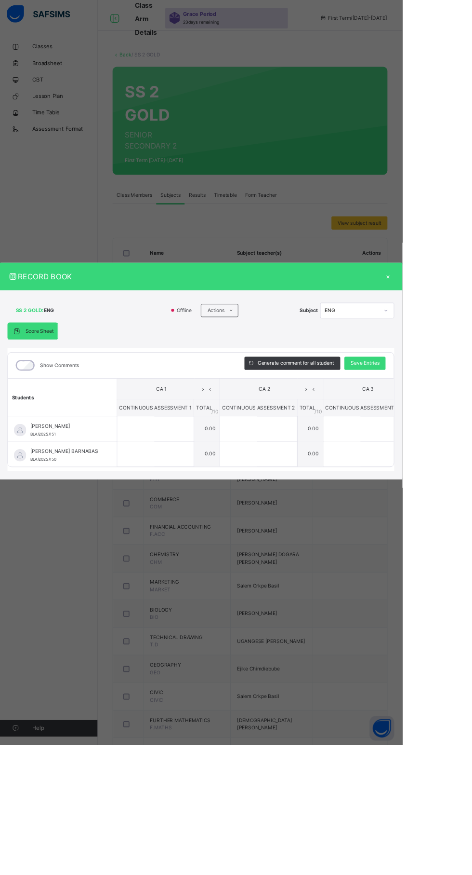
click at [463, 333] on div "×" at bounding box center [455, 326] width 14 height 13
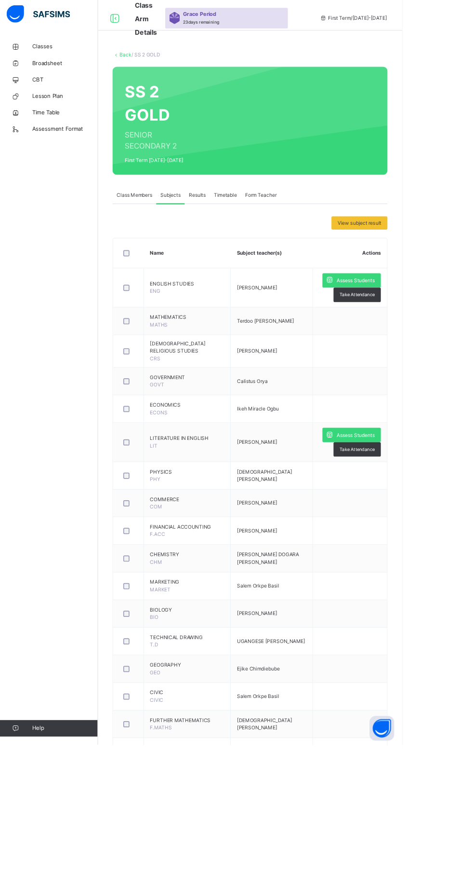
click at [419, 508] on span "Assess Students" at bounding box center [418, 512] width 44 height 9
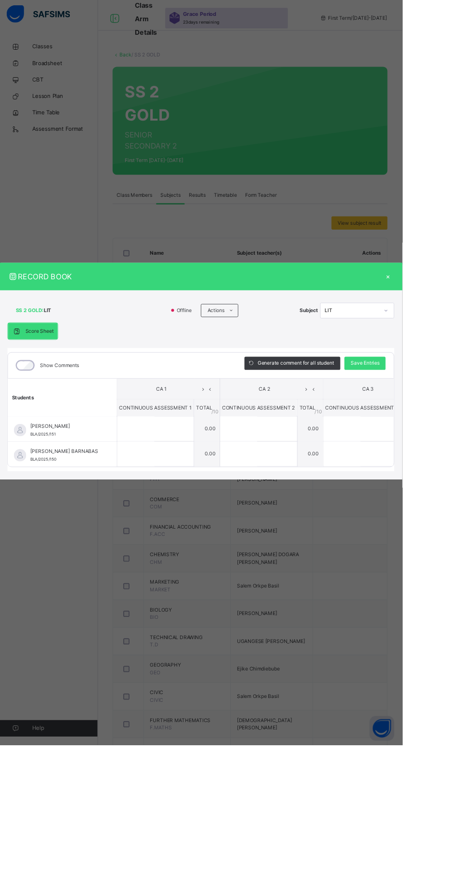
click at [463, 333] on div "×" at bounding box center [455, 326] width 14 height 13
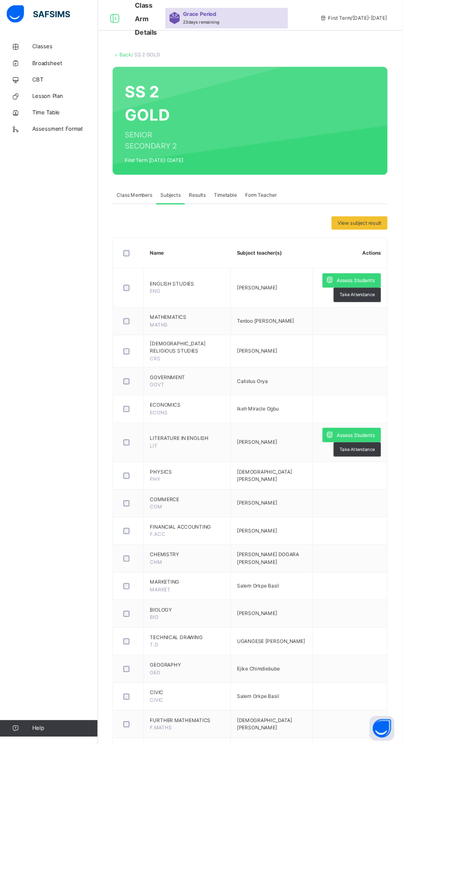
click at [427, 332] on span "Assess Students" at bounding box center [418, 331] width 44 height 9
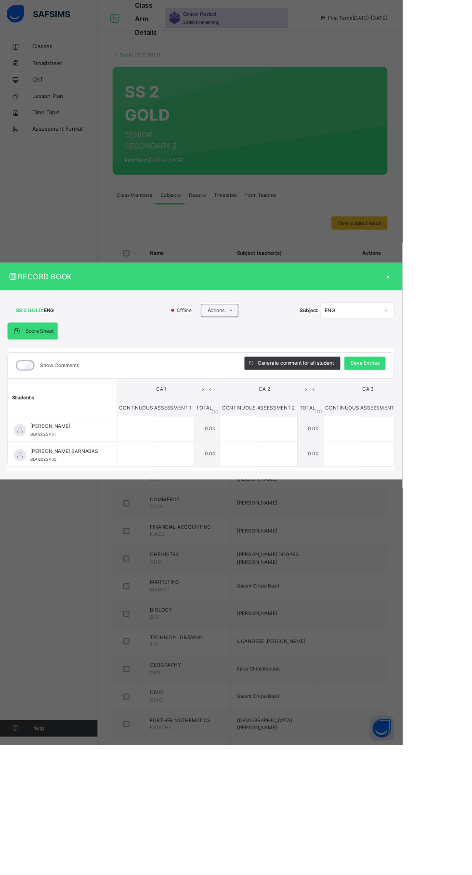
click at [425, 343] on div "Back / SS 2 GOLD SS 2 GOLD SENIOR SECONDARY 2 First Term 2025-2026 Class Member…" at bounding box center [294, 501] width 357 height 1002
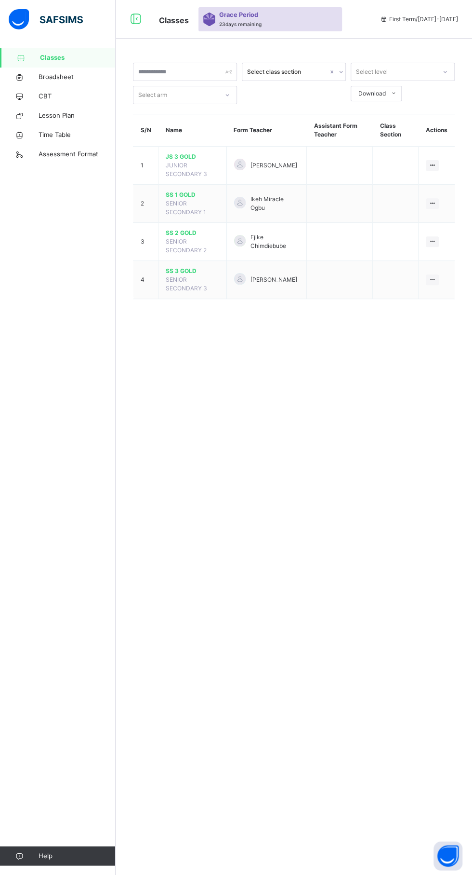
click at [206, 232] on span "SS 2 GOLD" at bounding box center [193, 233] width 54 height 9
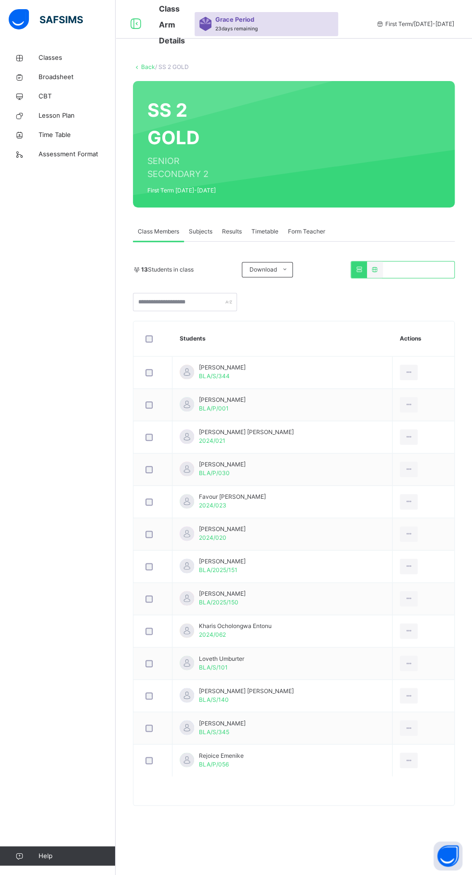
click at [195, 228] on span "Subjects" at bounding box center [201, 231] width 24 height 9
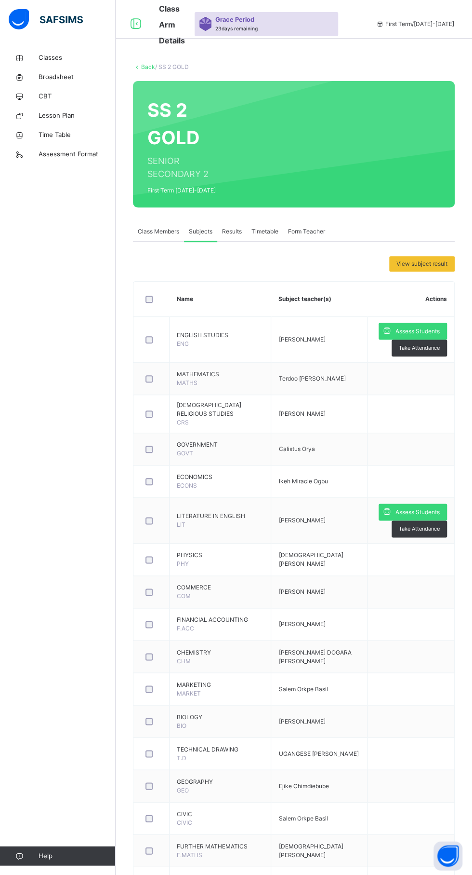
click at [427, 327] on span "Assess Students" at bounding box center [418, 331] width 44 height 9
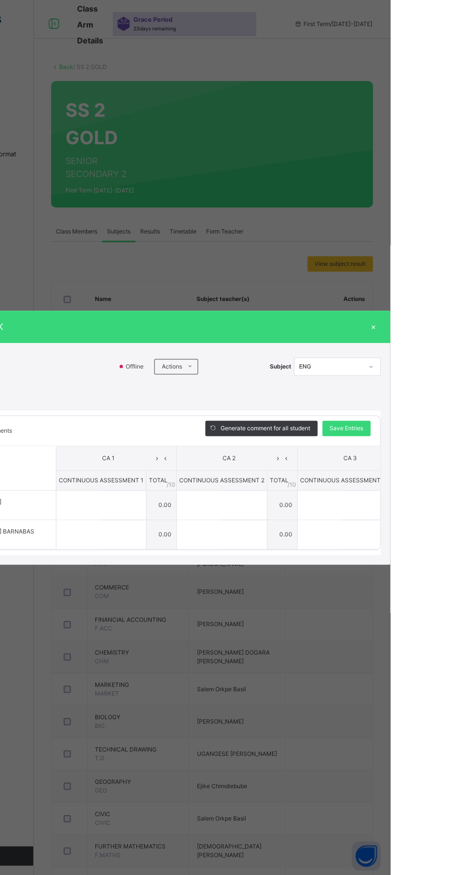
click at [463, 333] on div "×" at bounding box center [455, 326] width 14 height 13
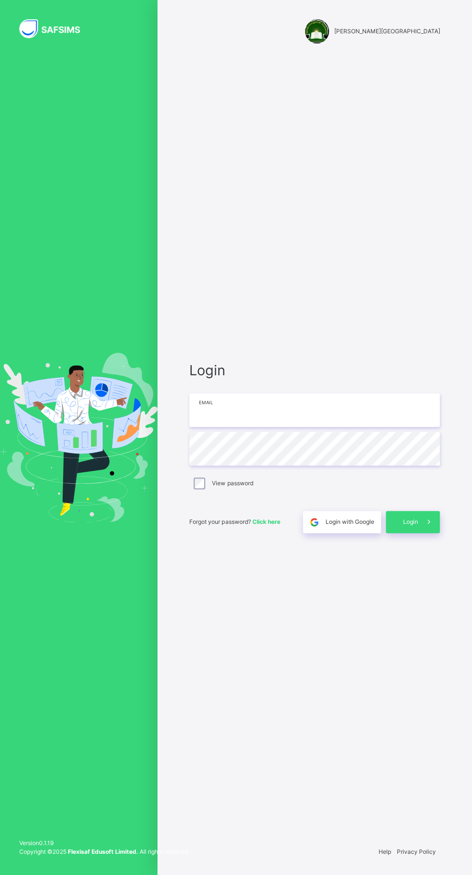
click at [311, 427] on input "email" at bounding box center [314, 410] width 251 height 34
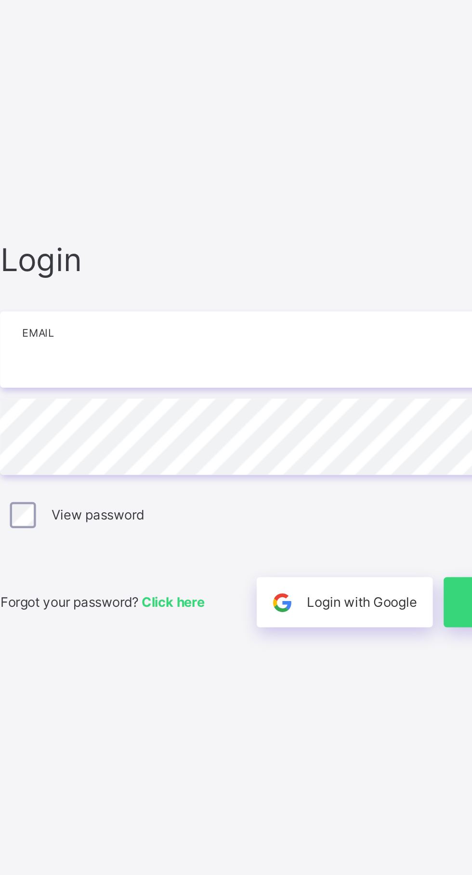
type input "**********"
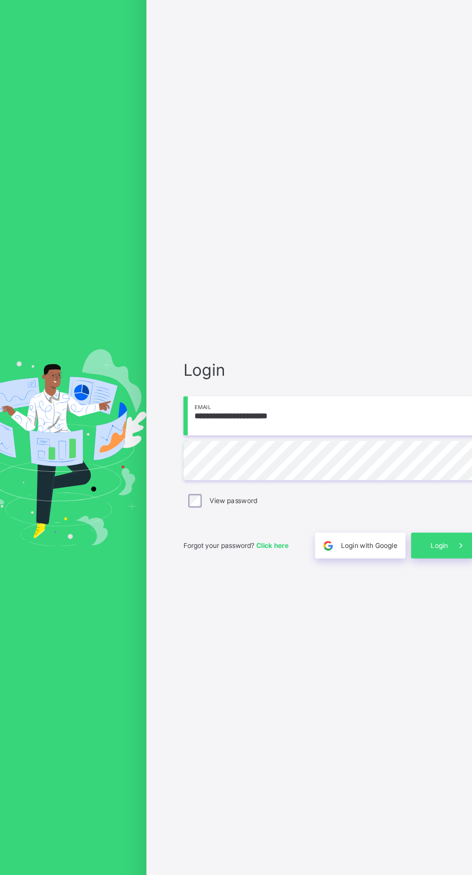
click at [429, 527] on icon at bounding box center [429, 521] width 10 height 11
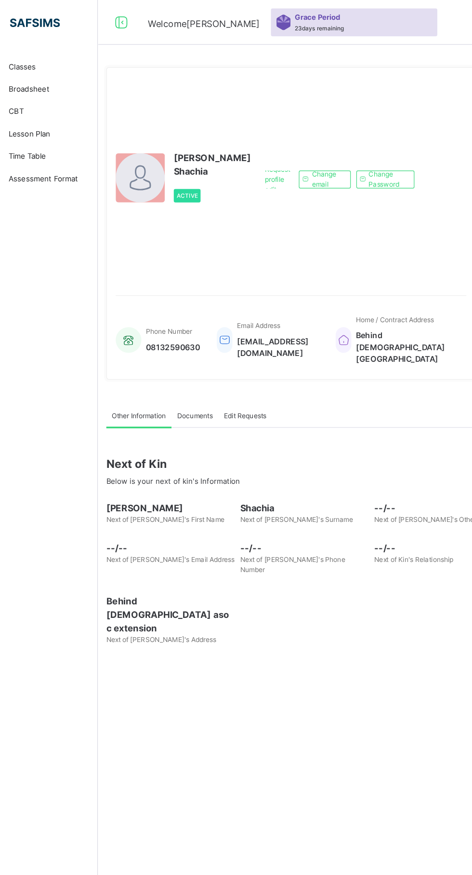
click at [39, 59] on span "Classes" at bounding box center [77, 58] width 77 height 10
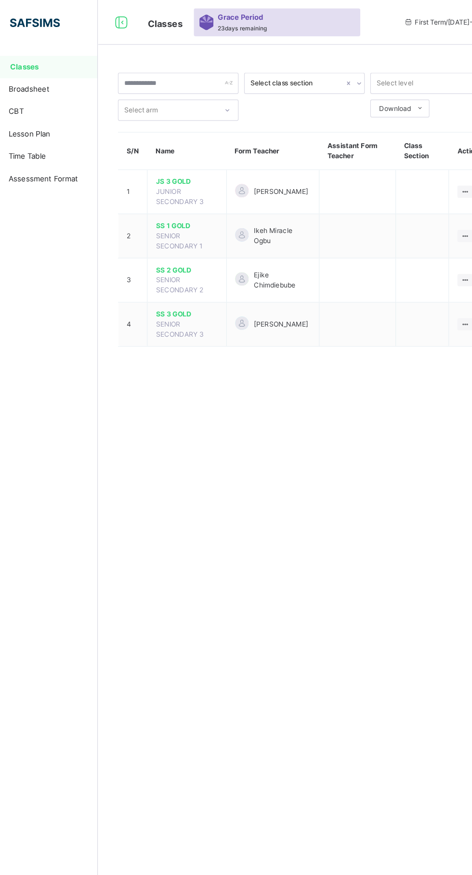
click at [234, 235] on div at bounding box center [240, 241] width 12 height 12
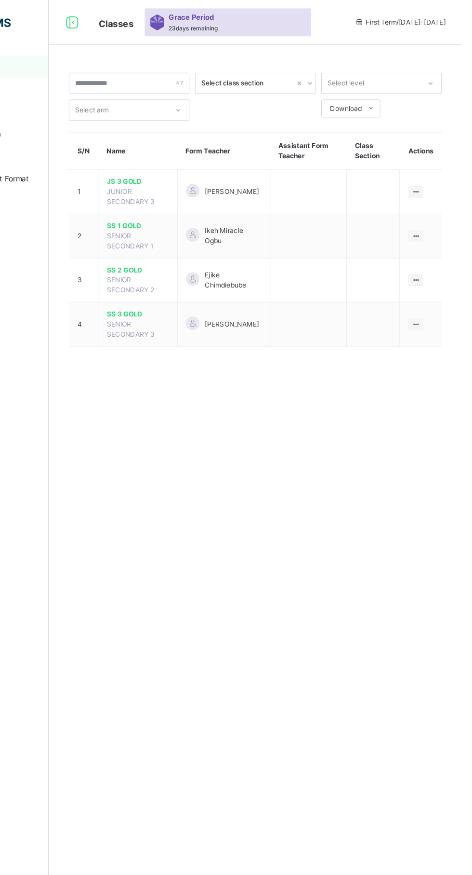
click at [432, 241] on icon at bounding box center [433, 241] width 8 height 7
click at [0, 0] on div "View Class" at bounding box center [0, 0] width 0 height 0
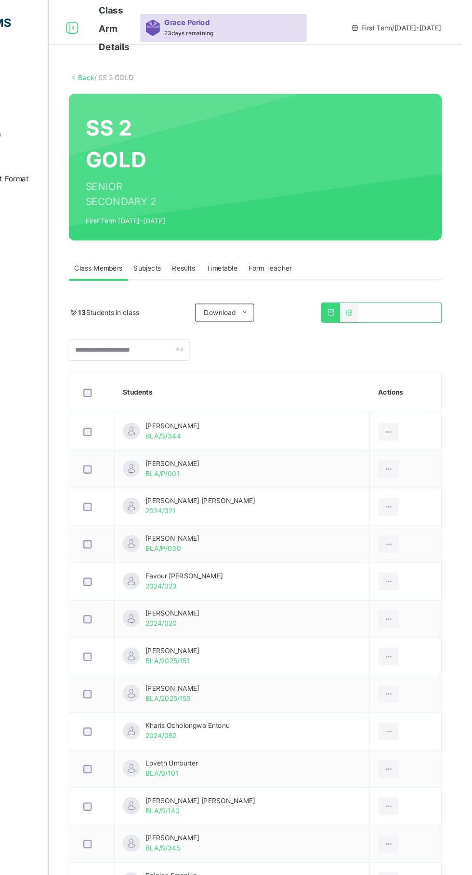
click at [202, 231] on span "Subjects" at bounding box center [201, 231] width 24 height 9
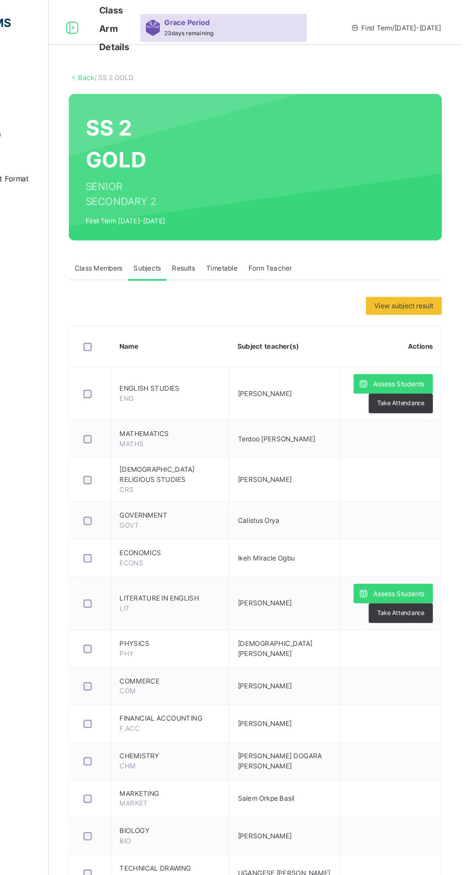
click at [414, 329] on span "Assess Students" at bounding box center [418, 331] width 44 height 9
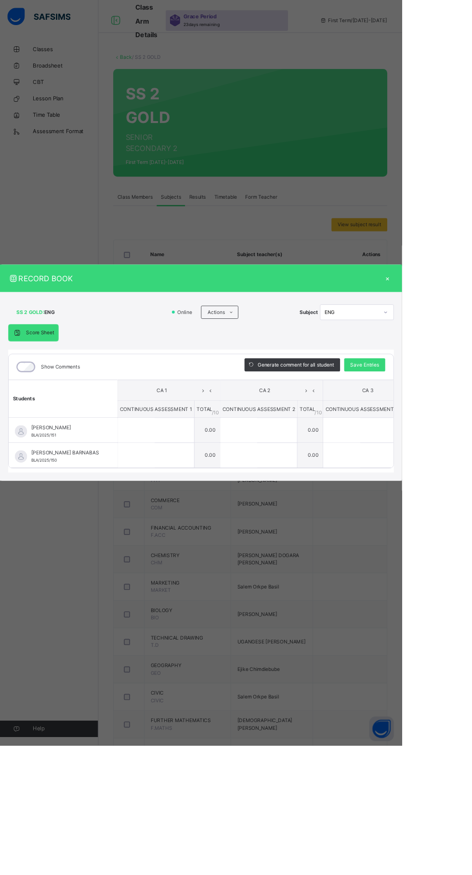
scroll to position [0, 4]
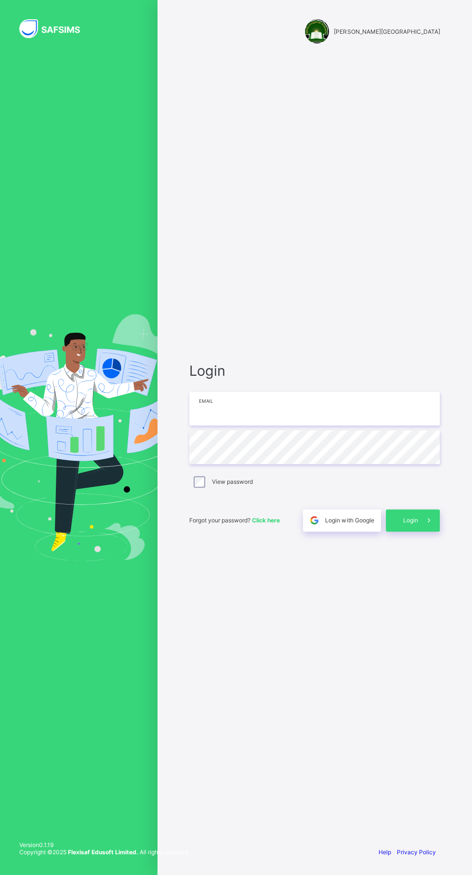
click at [296, 425] on input "email" at bounding box center [314, 408] width 251 height 34
type input "**********"
click at [429, 526] on icon at bounding box center [429, 520] width 13 height 12
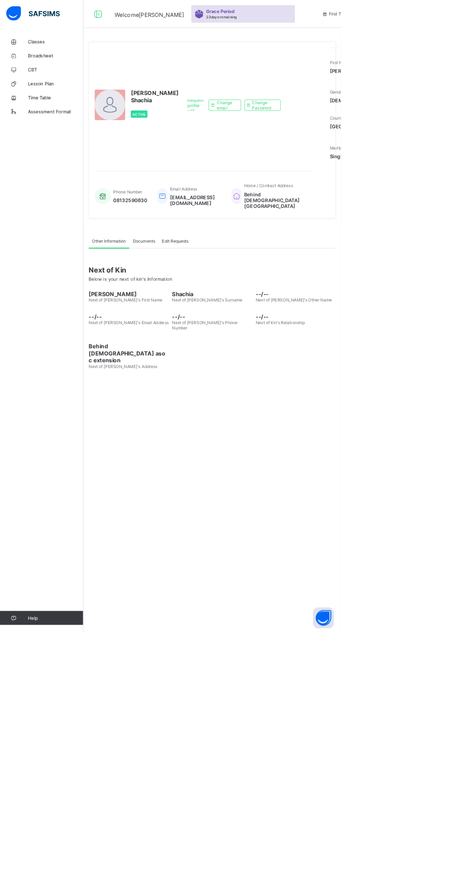
click at [80, 63] on link "Classes" at bounding box center [58, 57] width 116 height 19
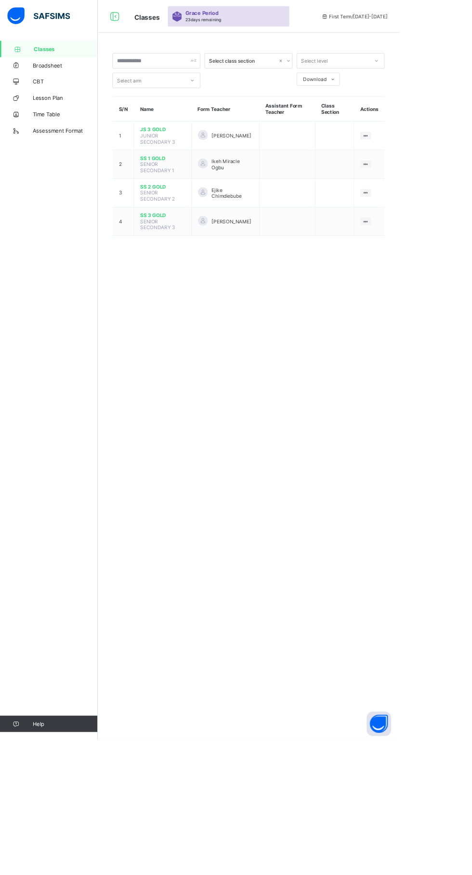
click at [289, 227] on span "Ejike Chimdiebube" at bounding box center [275, 228] width 49 height 14
click at [0, 0] on ul "View Class" at bounding box center [0, 0] width 0 height 0
click at [446, 246] on td "View Class" at bounding box center [437, 262] width 36 height 34
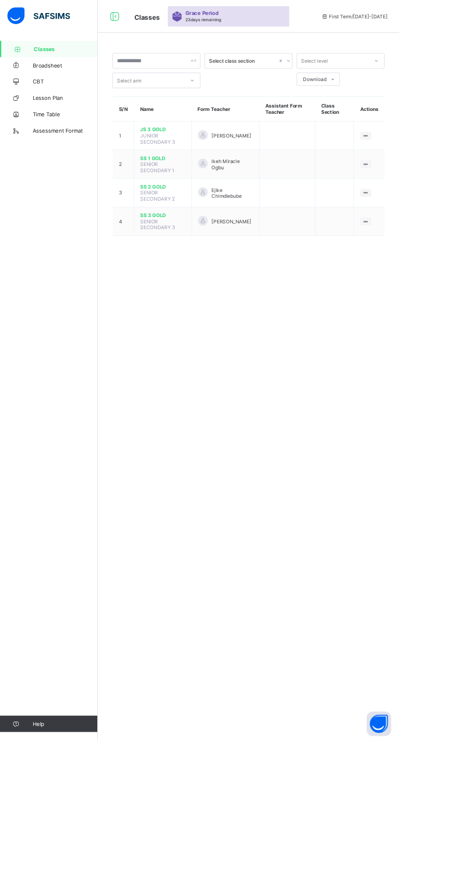
click at [0, 0] on ul "View Class" at bounding box center [0, 0] width 0 height 0
click at [432, 258] on icon at bounding box center [433, 261] width 8 height 7
click at [0, 0] on ul "View Class" at bounding box center [0, 0] width 0 height 0
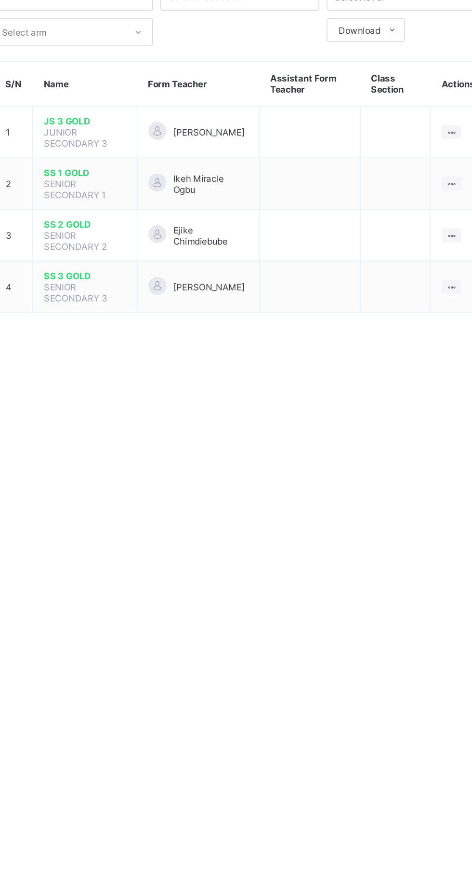
click at [0, 0] on div "View Class" at bounding box center [0, 0] width 0 height 0
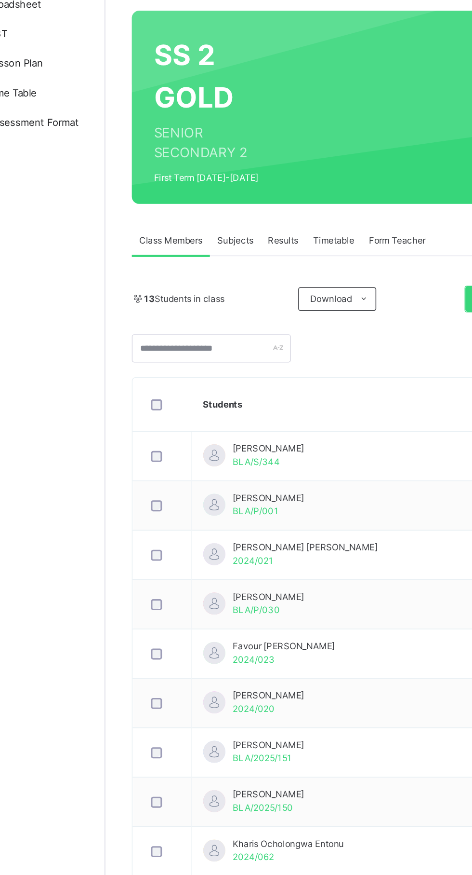
click at [204, 223] on div "Subjects" at bounding box center [200, 231] width 33 height 19
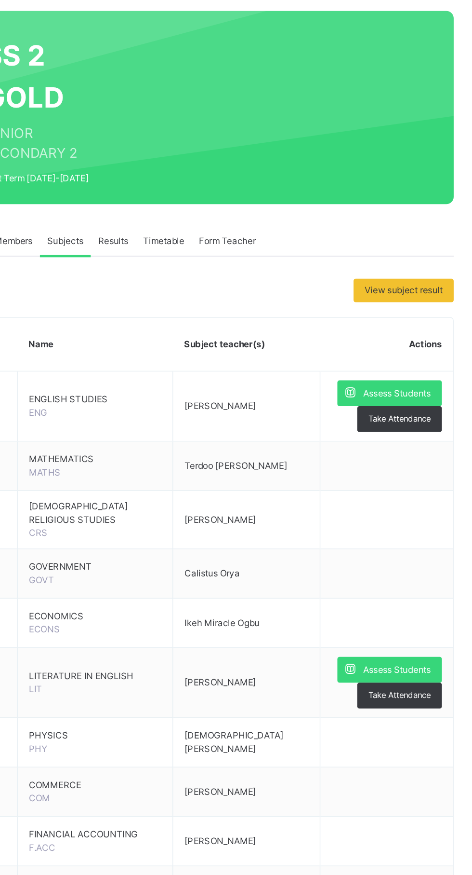
click at [420, 328] on span "Assess Students" at bounding box center [418, 331] width 44 height 9
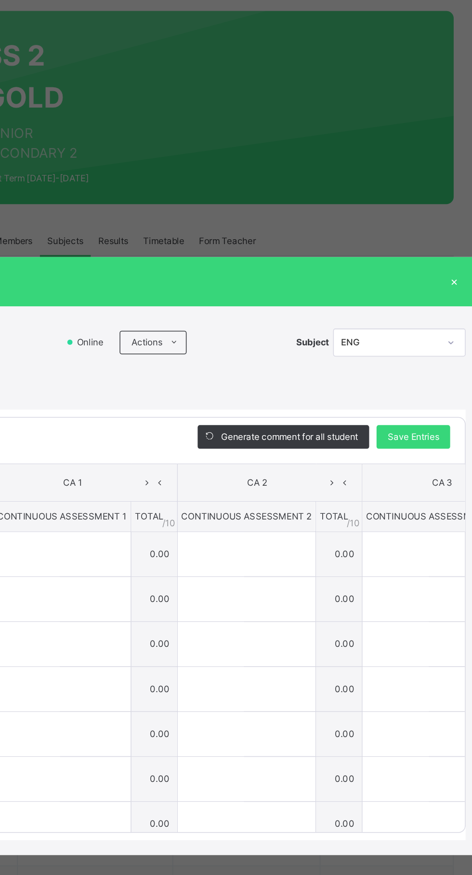
scroll to position [8, 0]
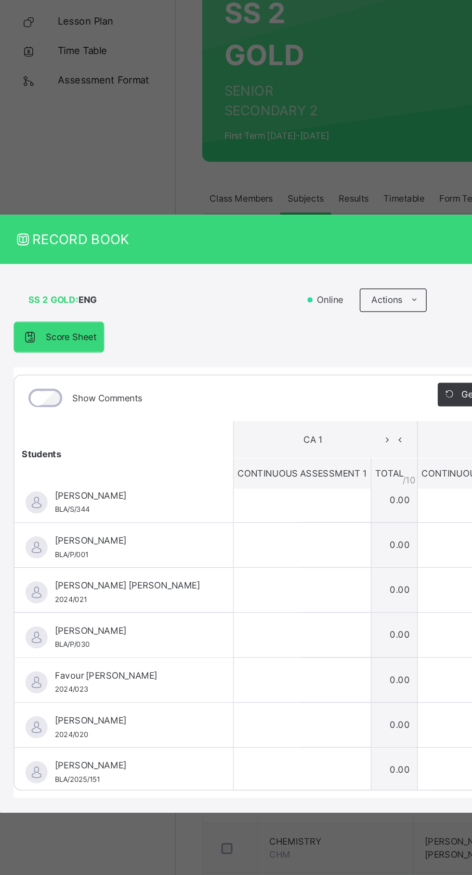
click at [236, 393] on span "CA 1" at bounding box center [205, 389] width 89 height 9
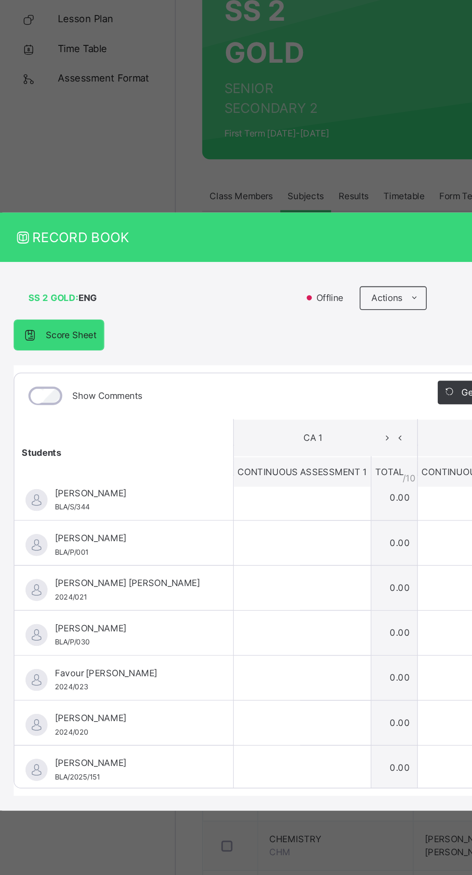
scroll to position [0, 0]
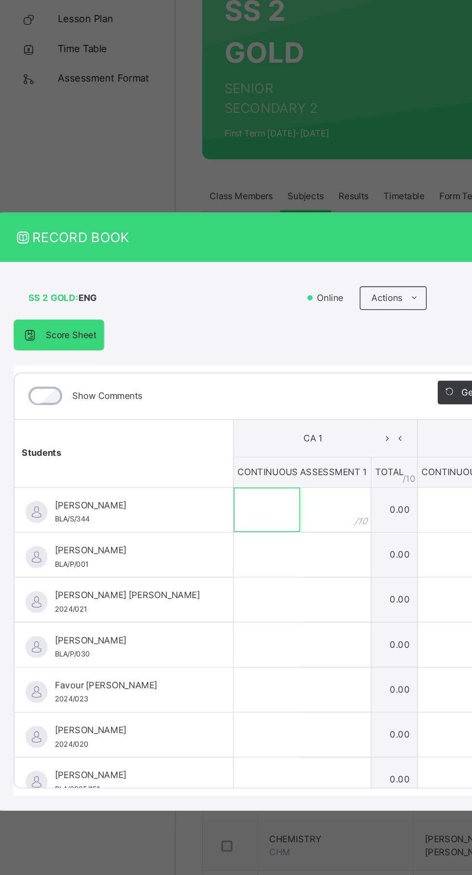
click at [197, 451] on input "text" at bounding box center [175, 436] width 43 height 29
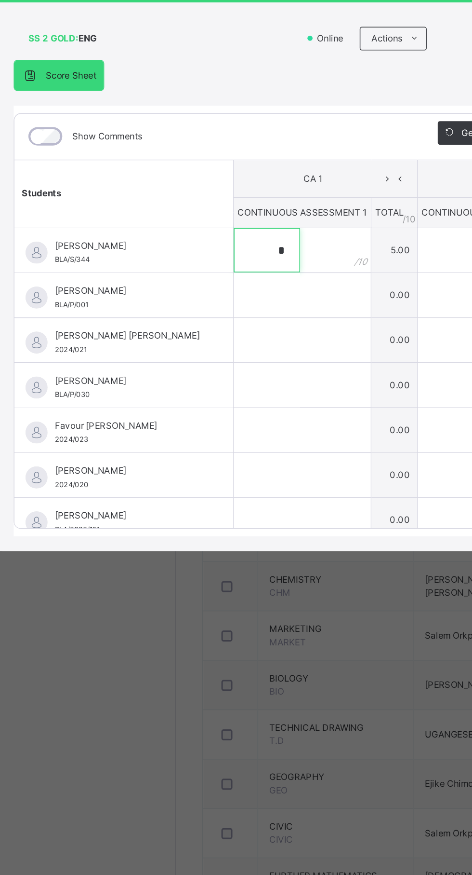
type input "*"
click at [197, 480] on input "text" at bounding box center [175, 465] width 43 height 29
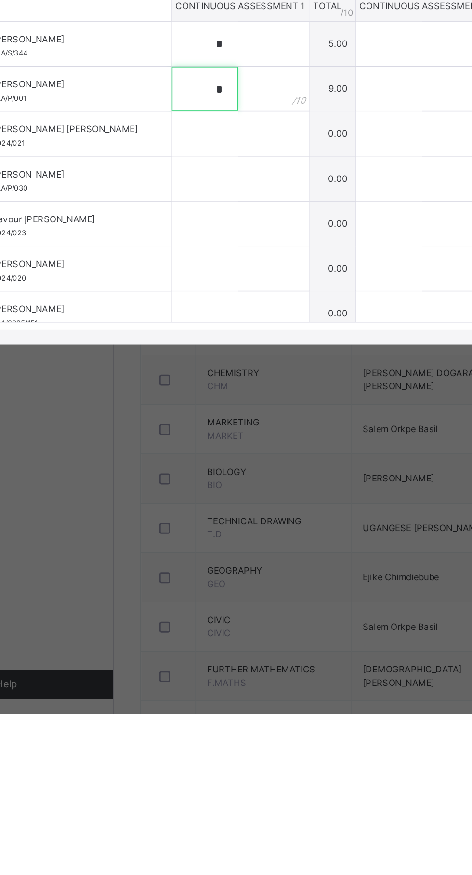
type input "*"
click at [197, 510] on input "text" at bounding box center [175, 495] width 43 height 29
type input "*"
click at [197, 539] on input "text" at bounding box center [175, 524] width 43 height 29
type input "*"
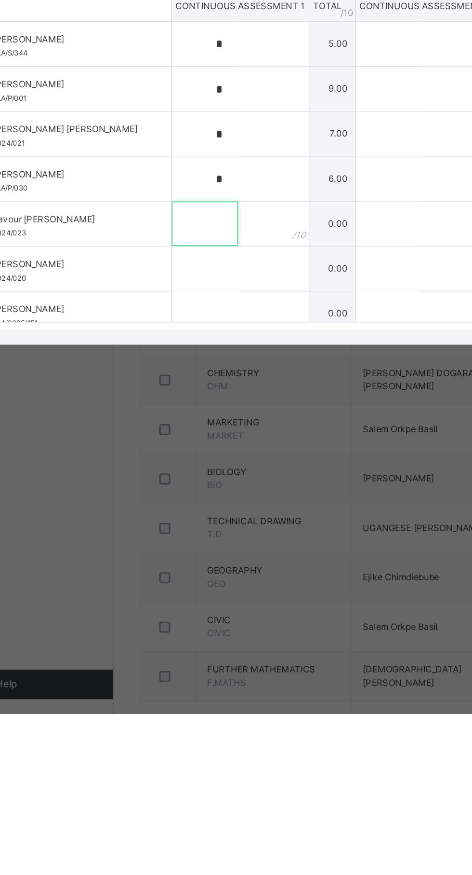
click at [197, 568] on input "text" at bounding box center [175, 553] width 43 height 29
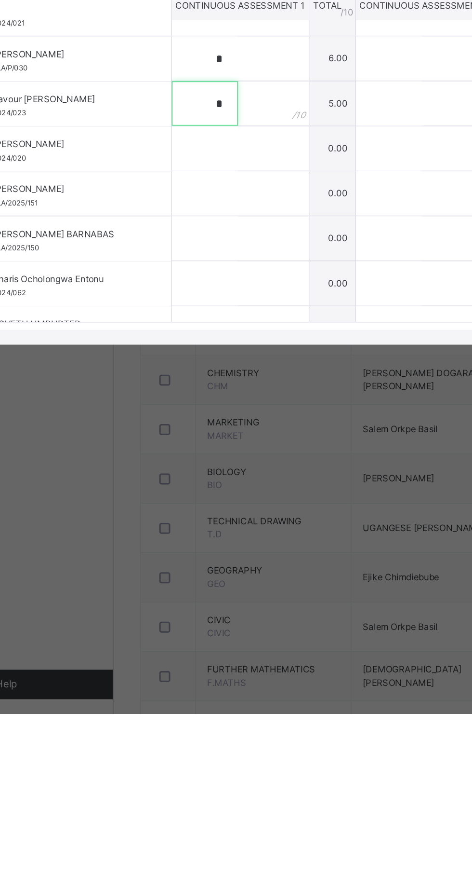
scroll to position [83, 0]
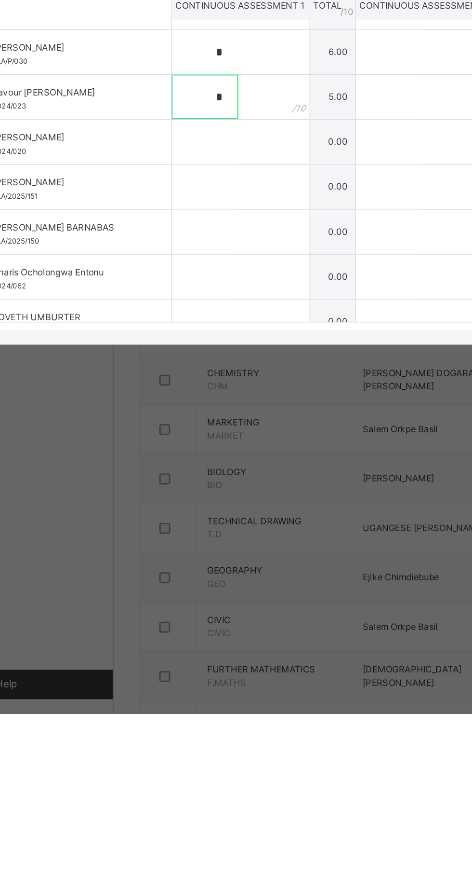
type input "*"
click at [197, 515] on input "text" at bounding box center [175, 500] width 43 height 29
type input "*"
click at [197, 544] on input "text" at bounding box center [175, 529] width 43 height 29
type input "*"
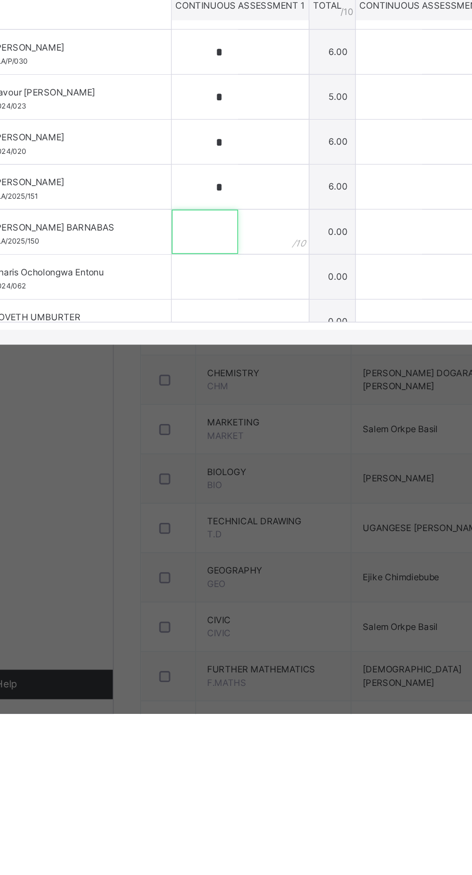
click at [197, 574] on input "text" at bounding box center [175, 559] width 43 height 29
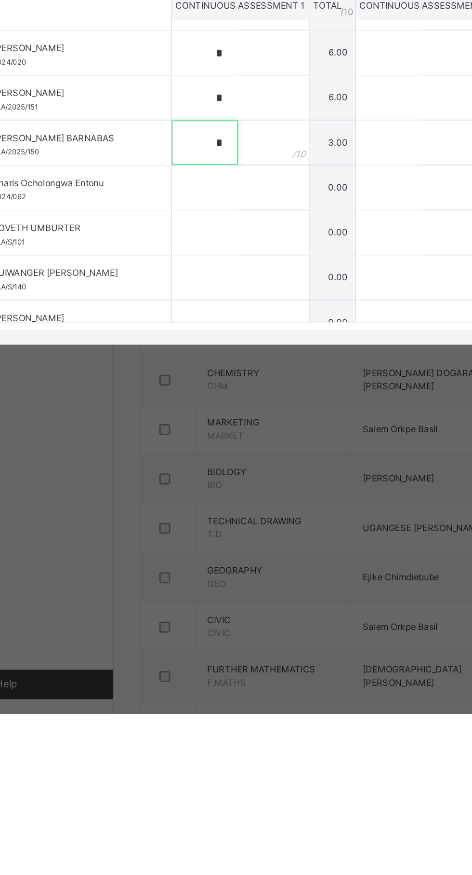
scroll to position [150, 0]
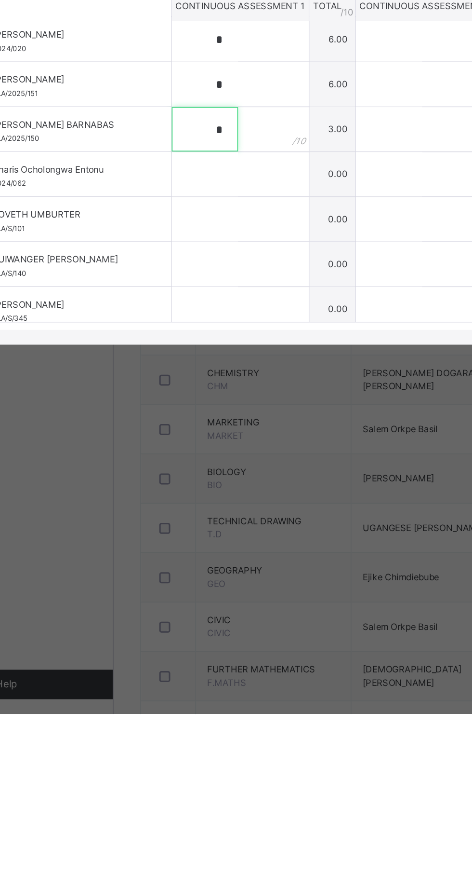
type input "*"
click at [197, 536] on input "text" at bounding box center [175, 521] width 43 height 29
type input "*"
click at [197, 566] on input "text" at bounding box center [175, 551] width 43 height 29
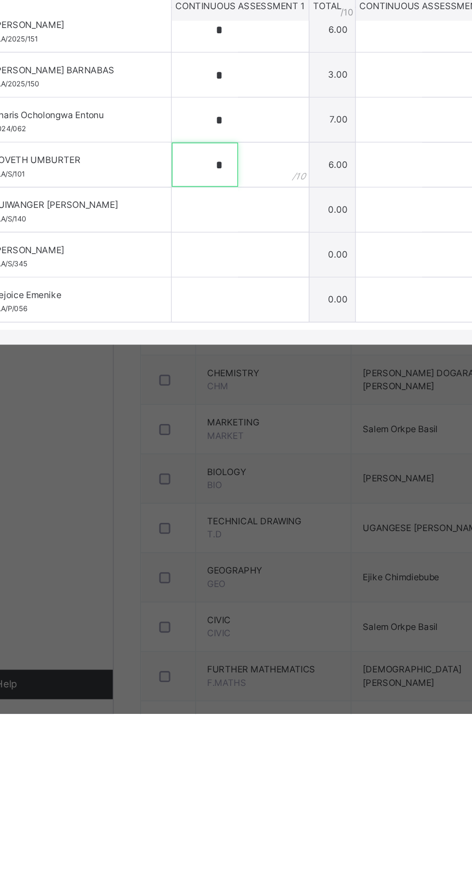
type input "*"
click at [197, 589] on input "text" at bounding box center [175, 574] width 43 height 29
click at [197, 559] on input "text" at bounding box center [175, 544] width 43 height 29
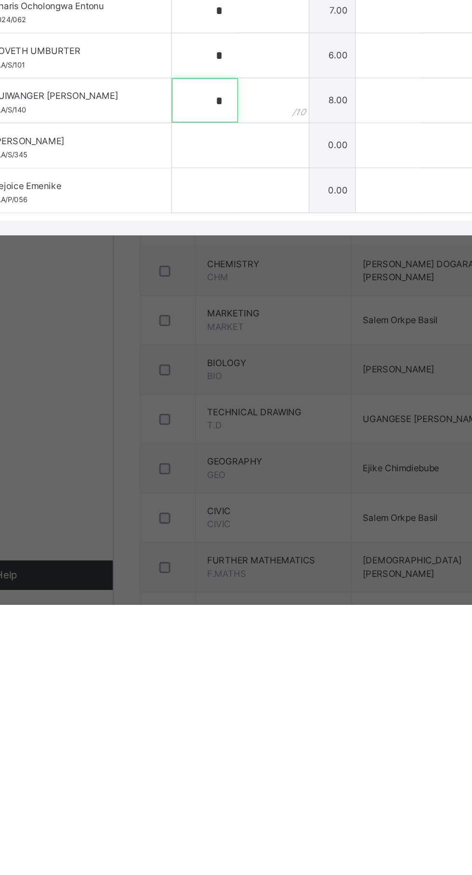
type input "*"
click at [197, 589] on input "text" at bounding box center [175, 574] width 43 height 29
type input "*"
click at [197, 618] on input "text" at bounding box center [175, 603] width 43 height 29
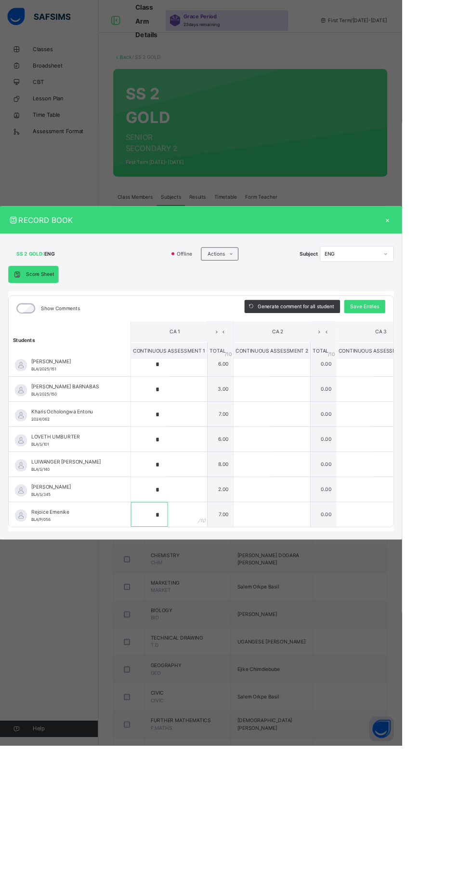
type input "*"
click at [453, 367] on div "Save Entries" at bounding box center [428, 359] width 48 height 15
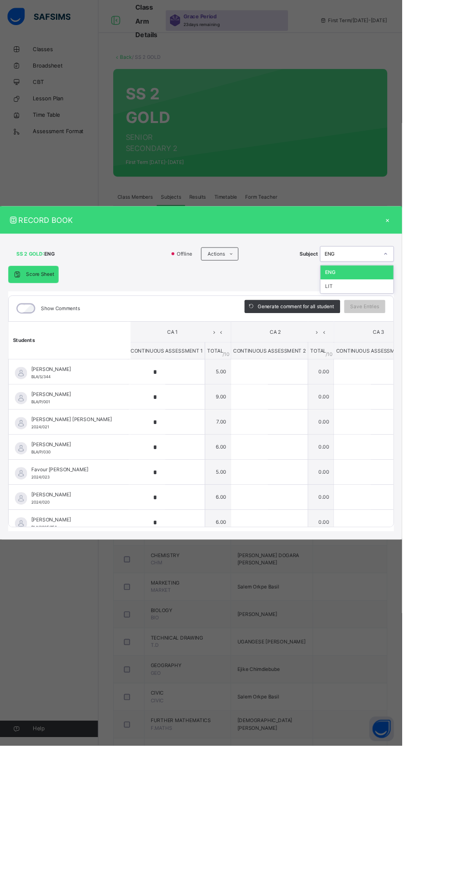
click at [462, 344] on div "LIT" at bounding box center [420, 336] width 86 height 16
type input "*"
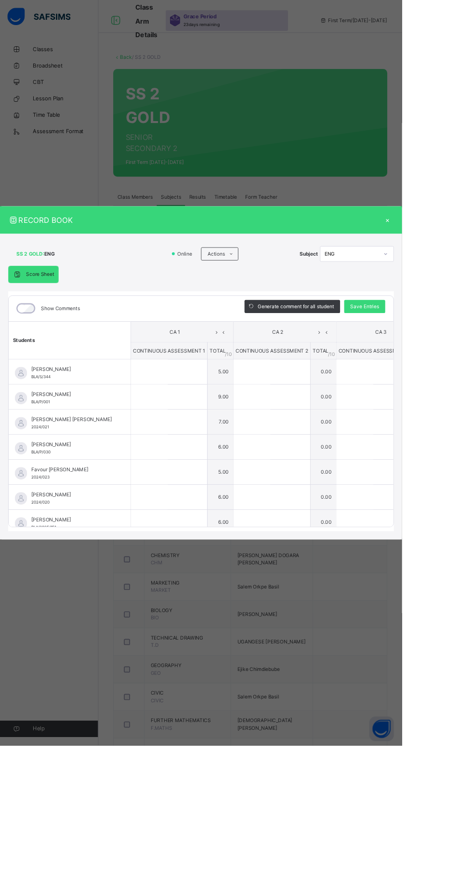
type input "*"
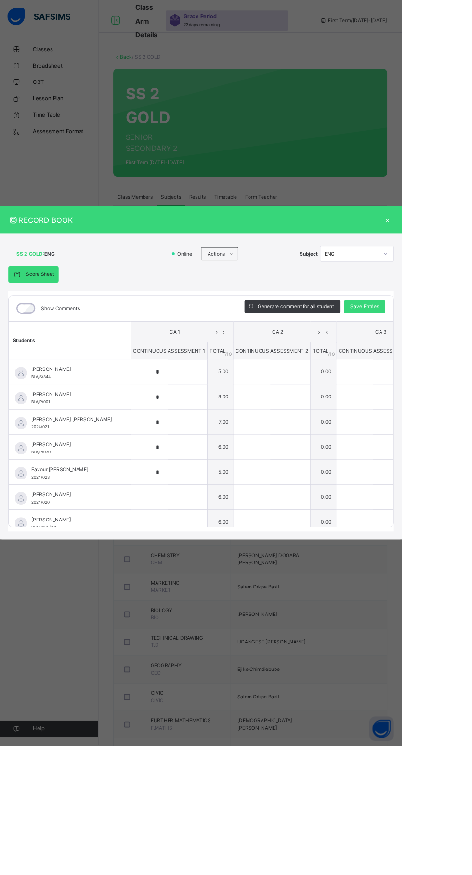
type input "*"
click at [445, 364] on span "Save Entries" at bounding box center [429, 359] width 34 height 9
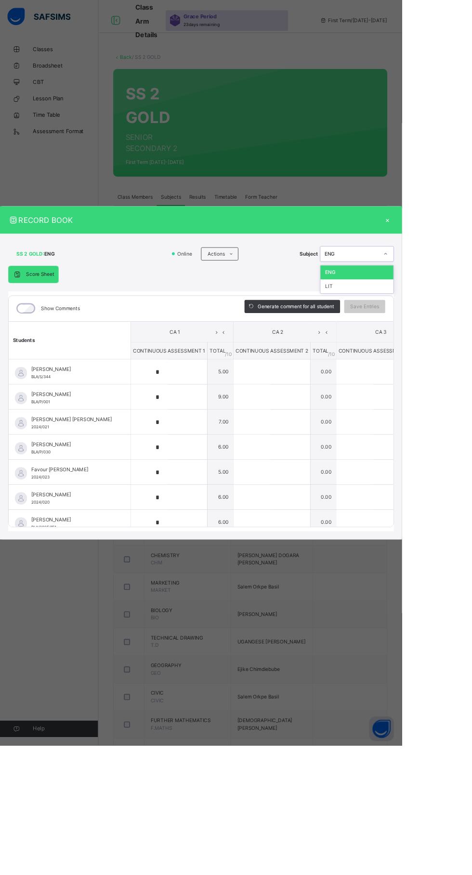
type input "*"
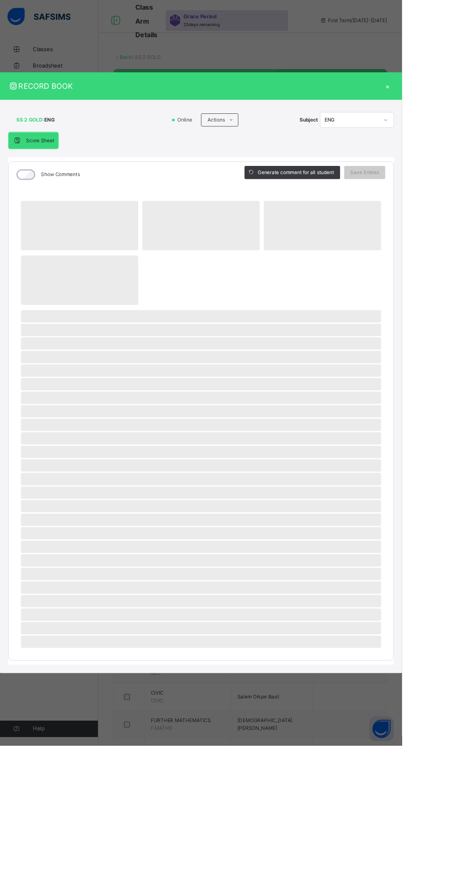
scroll to position [0, 0]
click at [472, 181] on div "RECORD BOOK × SS 2 GOLD : ENG Online Actions Download Empty Score Sheet Upload/…" at bounding box center [236, 437] width 472 height 875
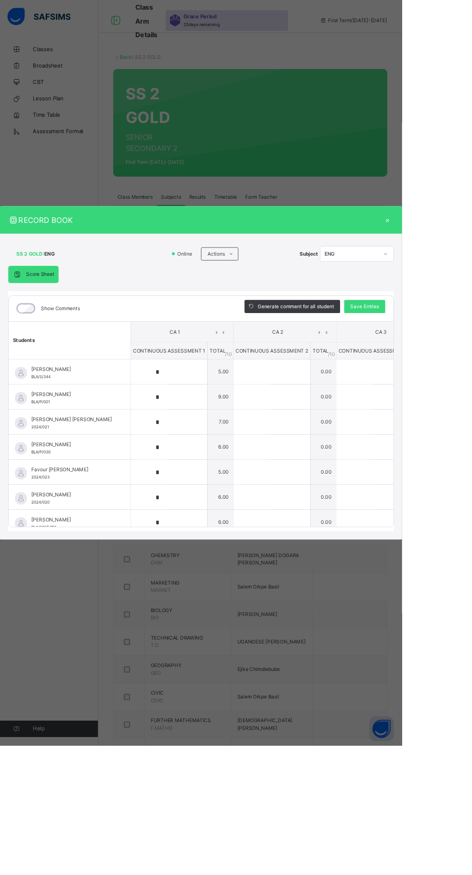
click at [463, 265] on div "×" at bounding box center [455, 258] width 14 height 13
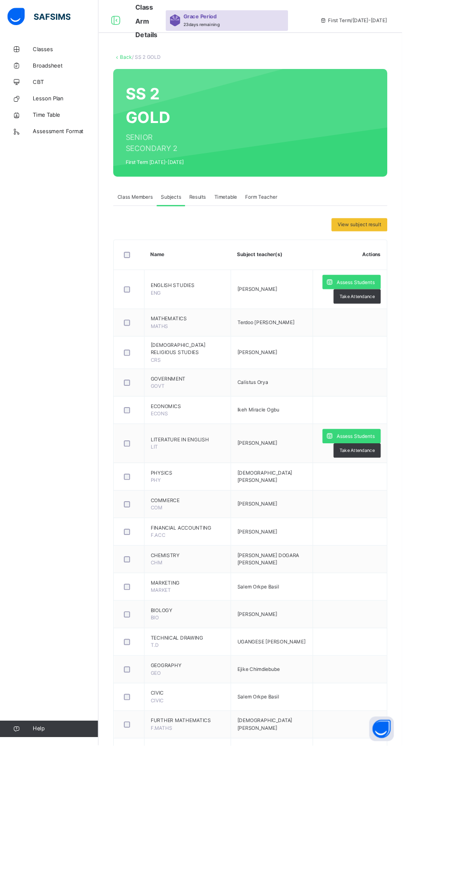
click at [431, 509] on span "Assess Students" at bounding box center [418, 512] width 44 height 9
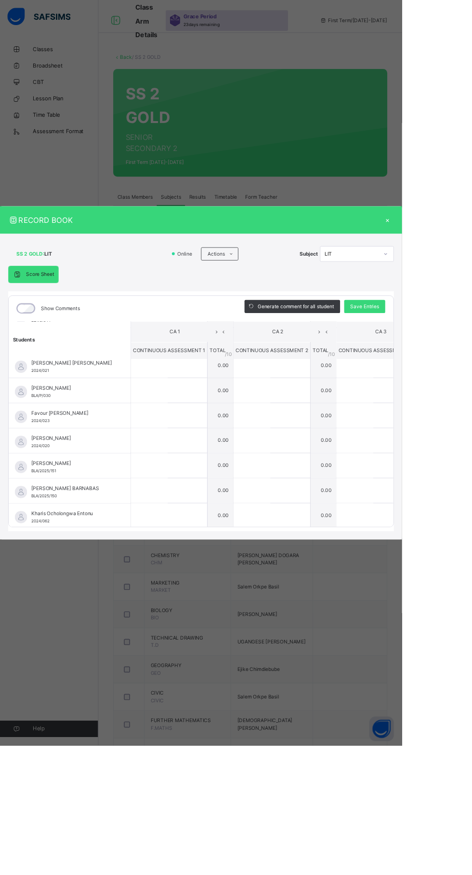
scroll to position [66, 0]
click at [197, 503] on input "text" at bounding box center [175, 488] width 43 height 29
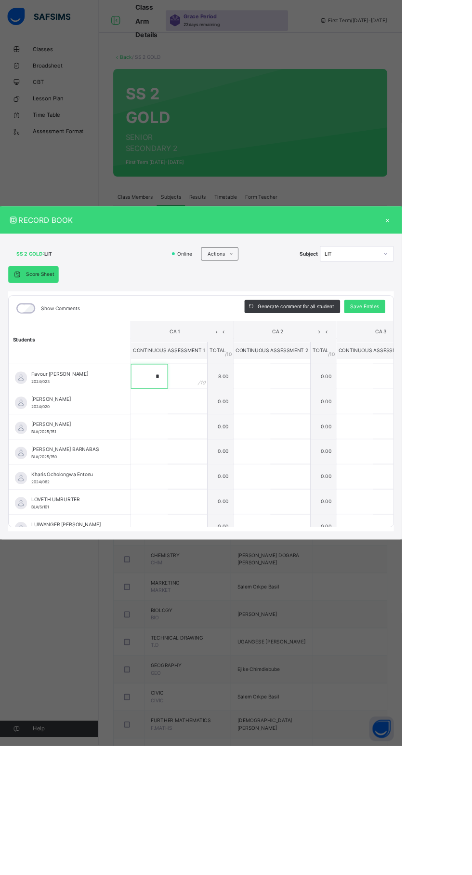
type input "*"
click at [197, 574] on input "text" at bounding box center [175, 559] width 43 height 29
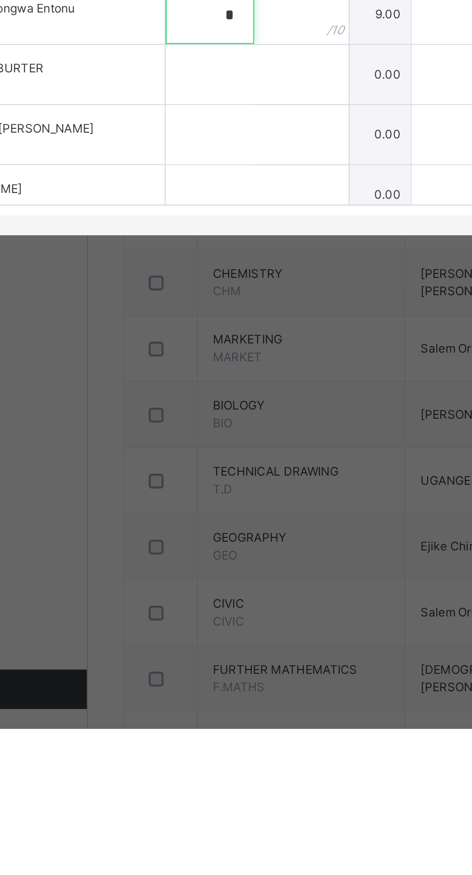
scroll to position [147, 0]
type input "*"
click at [197, 598] on input "text" at bounding box center [175, 583] width 43 height 29
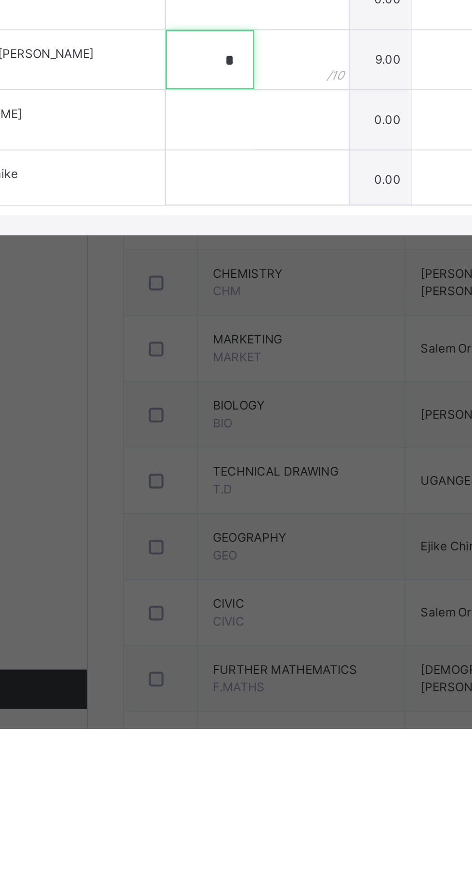
scroll to position [186, 0]
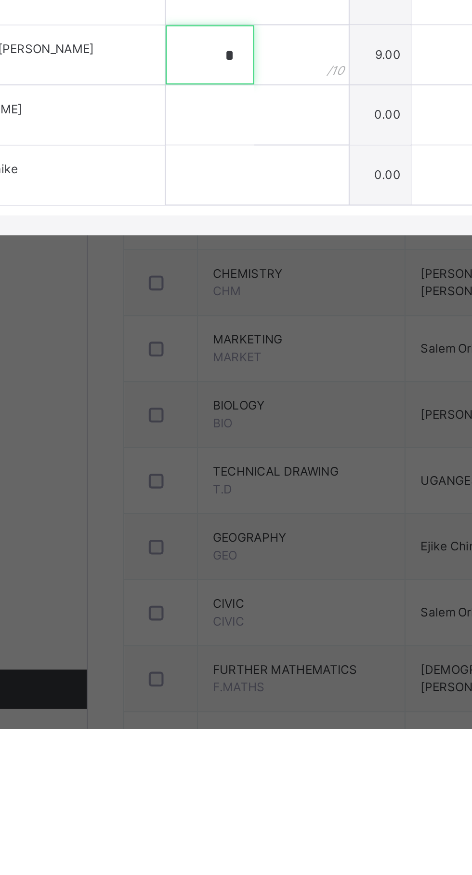
type input "*"
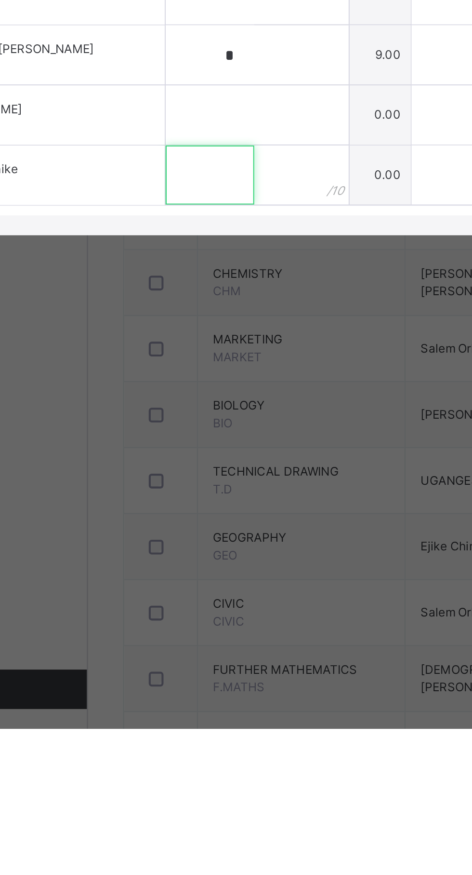
click at [197, 618] on input "text" at bounding box center [175, 603] width 43 height 29
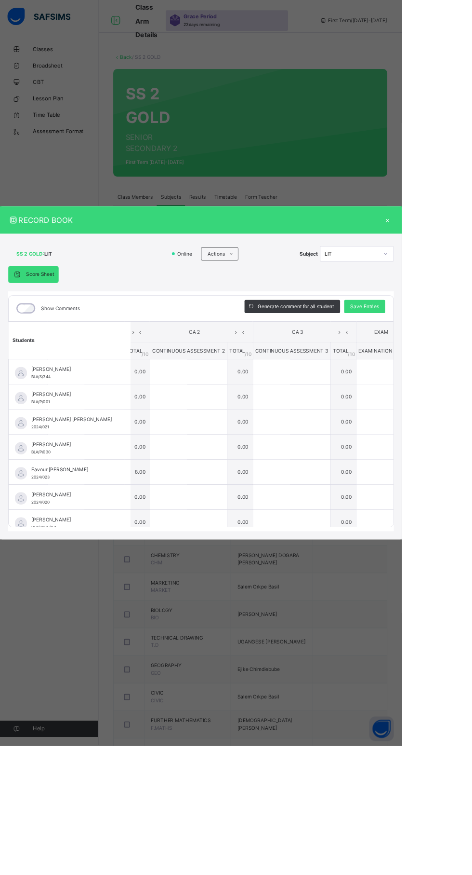
scroll to position [0, 104]
type input "*"
click at [453, 367] on div "Save Entries" at bounding box center [428, 359] width 48 height 15
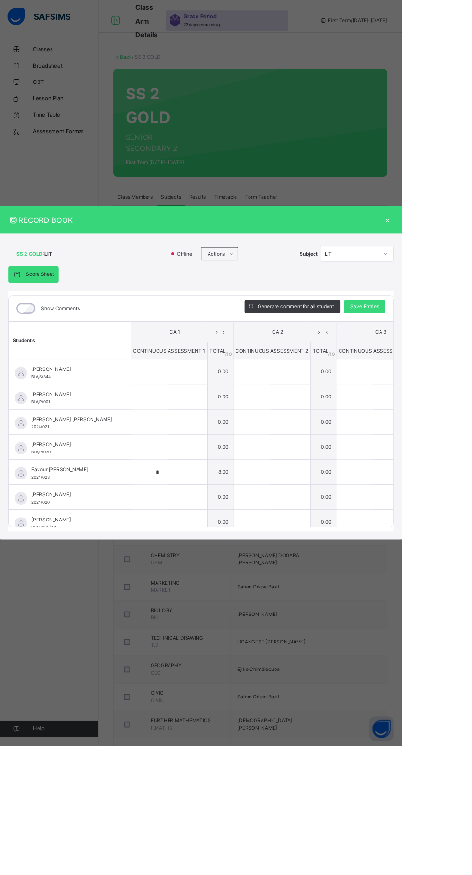
type input "*"
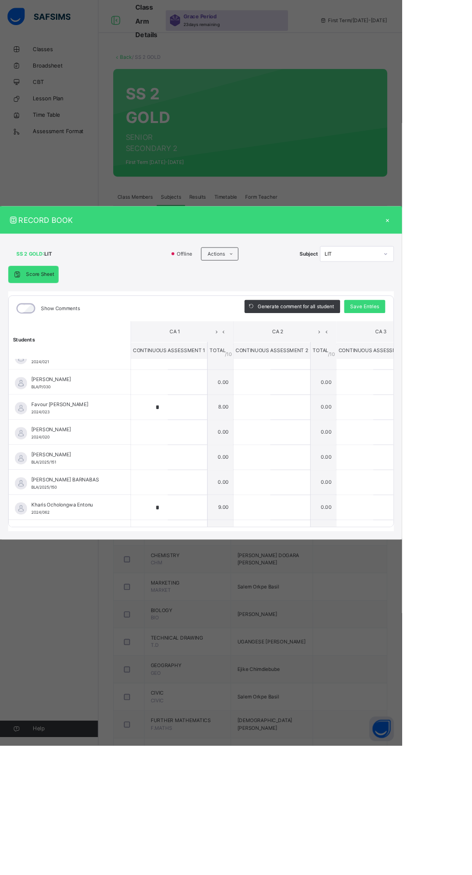
scroll to position [69, 0]
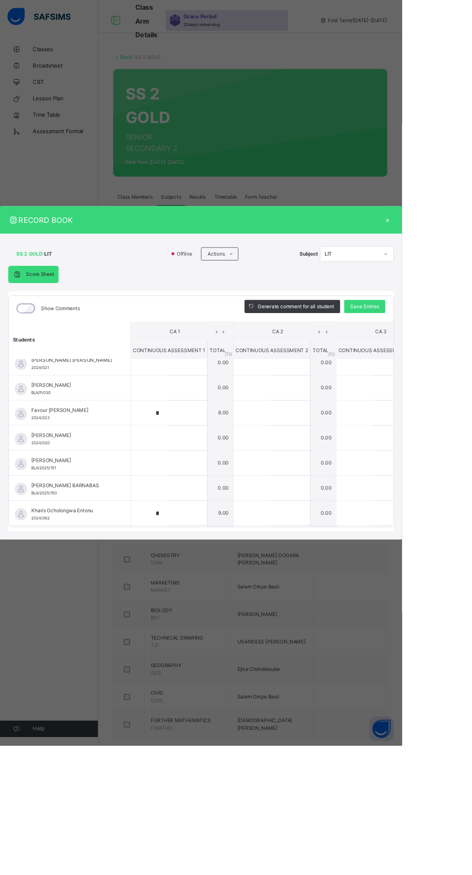
click at [453, 367] on div "Save Entries" at bounding box center [428, 359] width 48 height 15
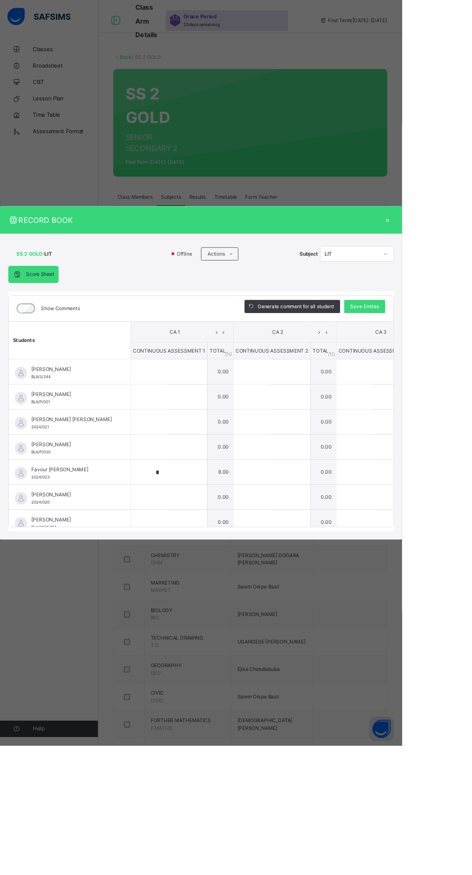
type input "*"
